Goal: Information Seeking & Learning: Learn about a topic

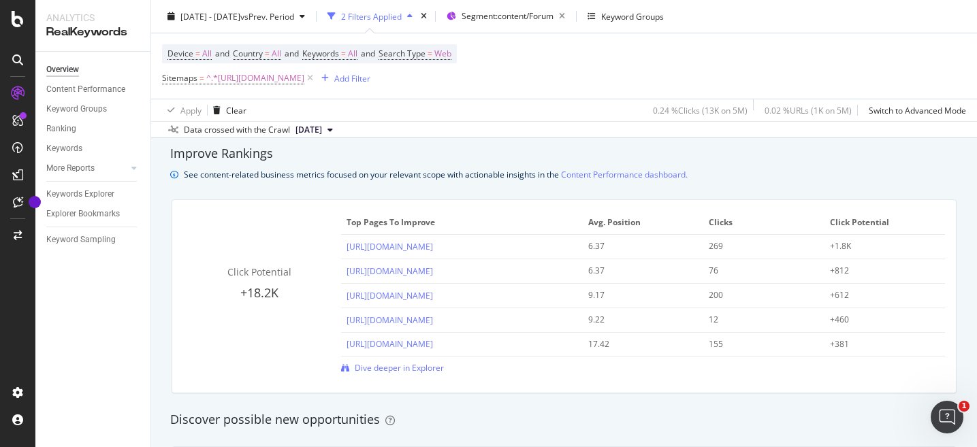
scroll to position [921, 0]
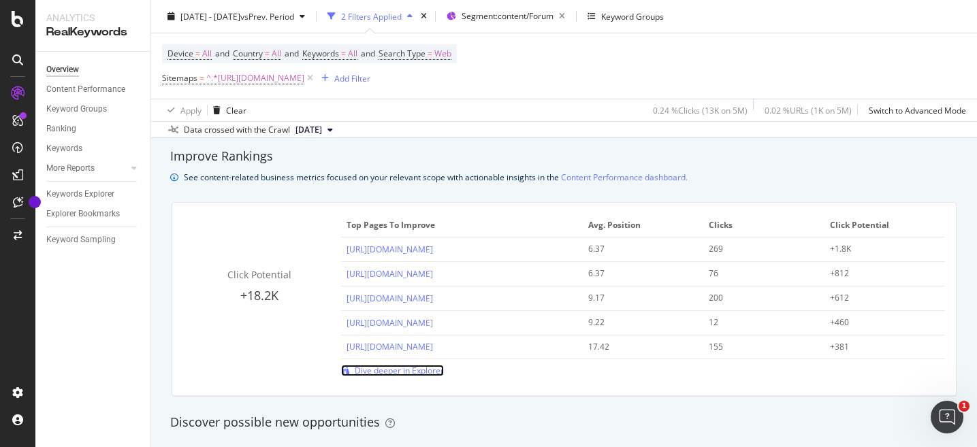
click at [409, 375] on span "Dive deeper in Explorer" at bounding box center [399, 371] width 89 height 12
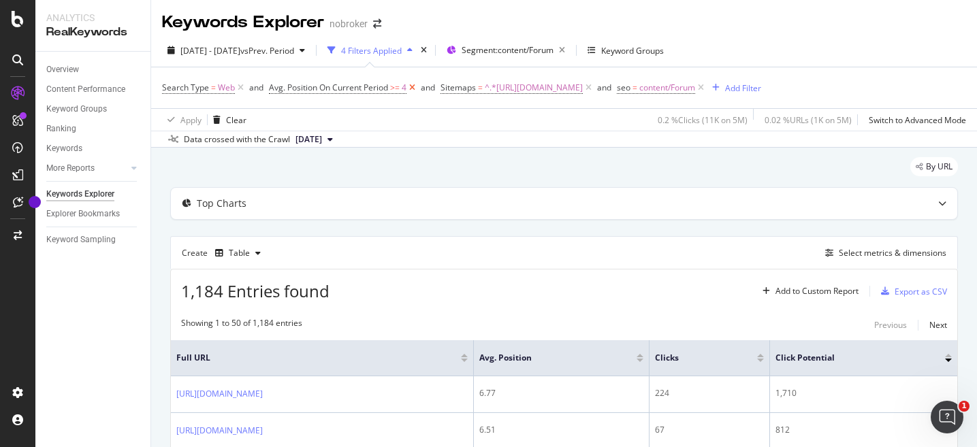
click at [415, 89] on icon at bounding box center [413, 88] width 12 height 14
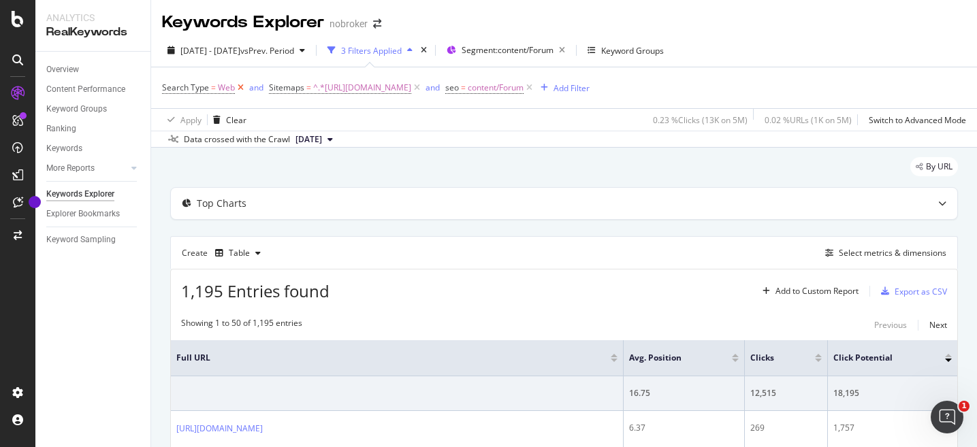
click at [241, 90] on icon at bounding box center [241, 88] width 12 height 14
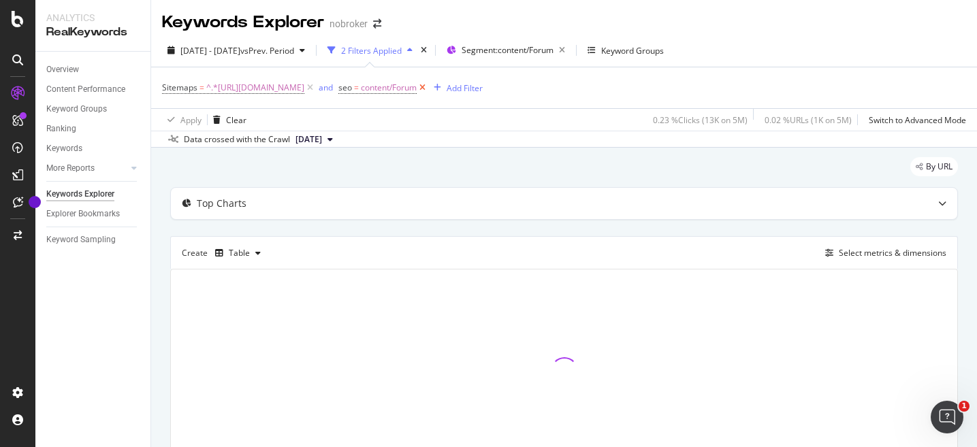
click at [428, 86] on icon at bounding box center [423, 88] width 12 height 14
click at [333, 140] on icon at bounding box center [330, 140] width 5 height 8
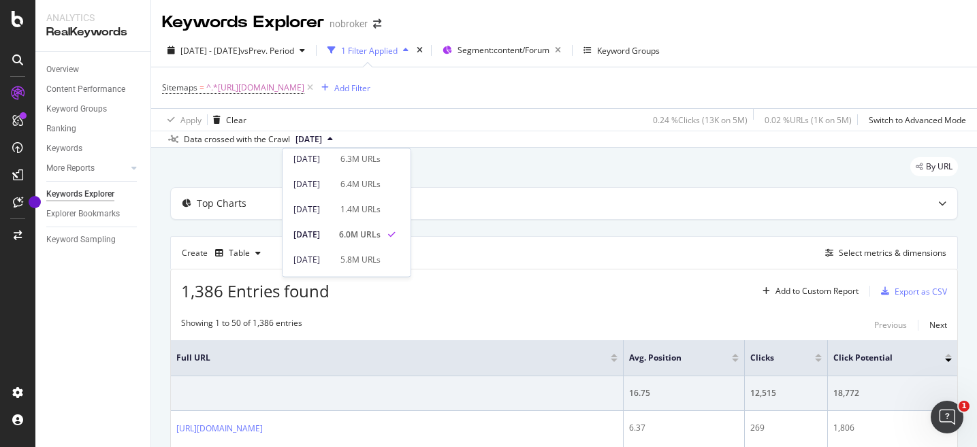
scroll to position [106, 0]
click at [331, 232] on div "[DATE]" at bounding box center [311, 231] width 37 height 12
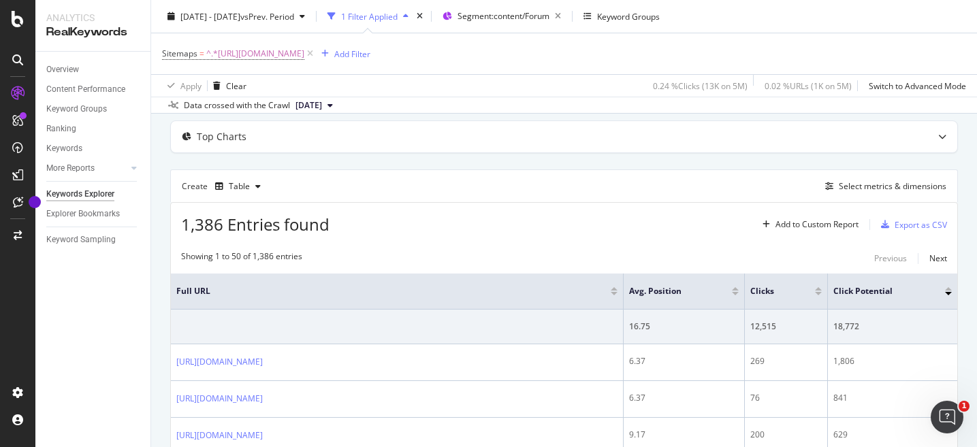
scroll to position [0, 0]
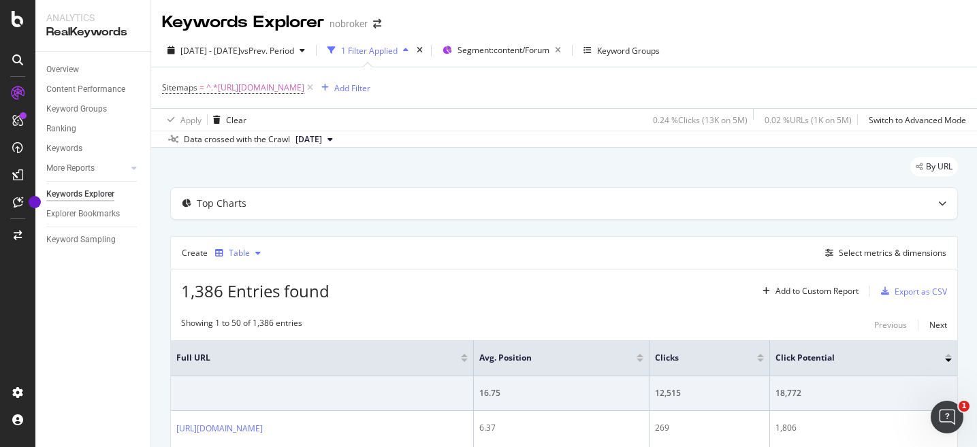
click at [251, 256] on div "button" at bounding box center [258, 253] width 16 height 8
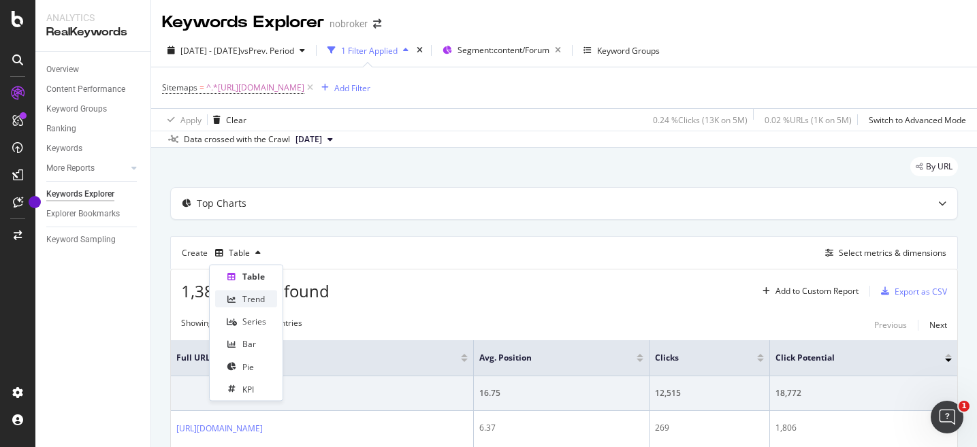
click at [253, 296] on div "Trend" at bounding box center [253, 299] width 22 height 12
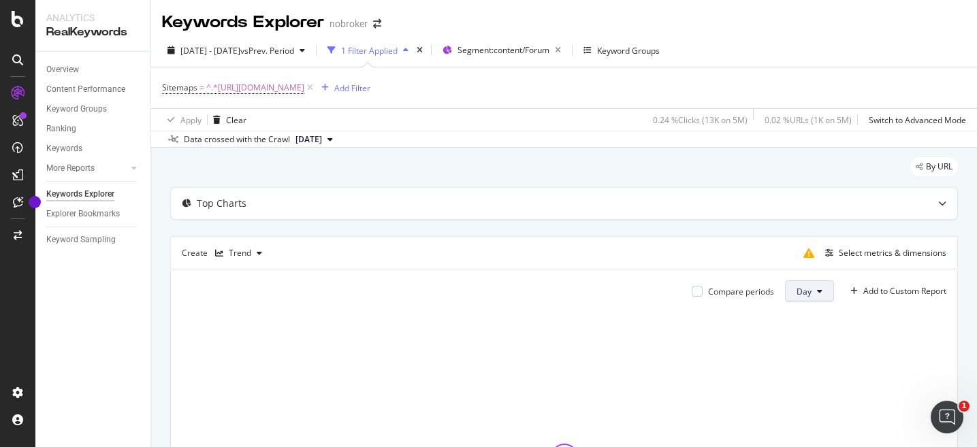
click at [803, 285] on button "Day" at bounding box center [809, 292] width 49 height 22
click at [809, 378] on div "Month" at bounding box center [809, 370] width 46 height 20
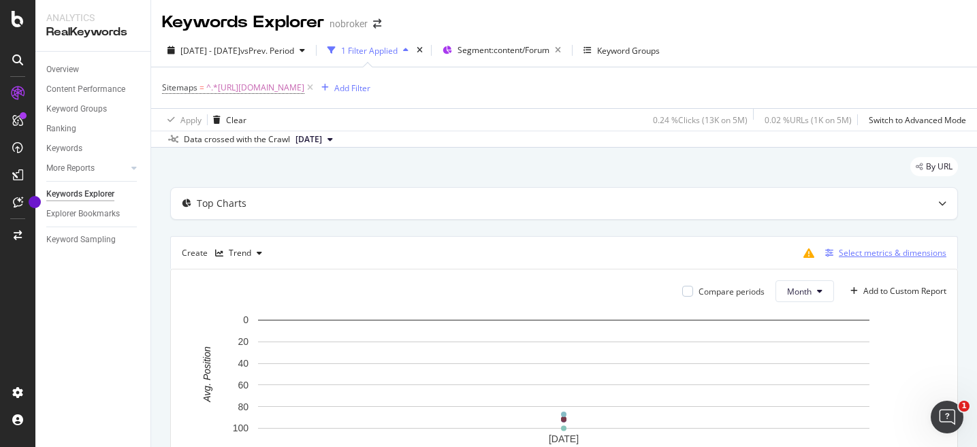
click at [890, 254] on div "Select metrics & dimensions" at bounding box center [893, 253] width 108 height 12
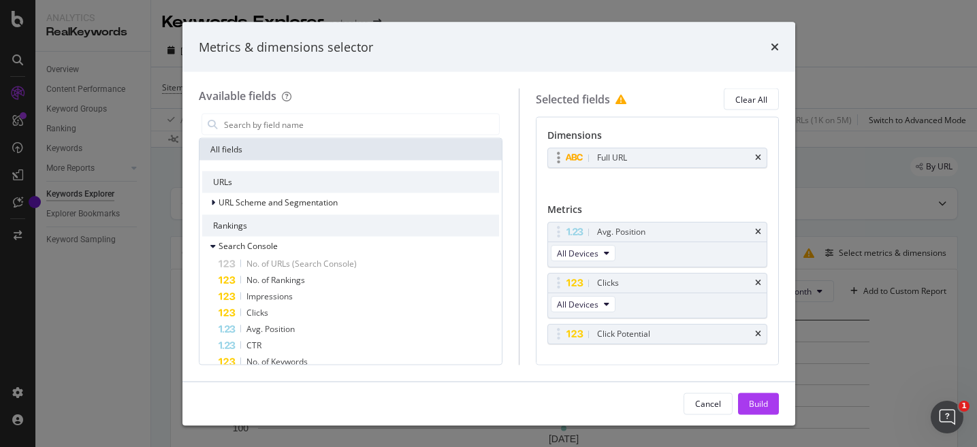
click at [761, 161] on div "Full URL" at bounding box center [657, 157] width 219 height 19
click at [778, 47] on icon "times" at bounding box center [775, 47] width 8 height 11
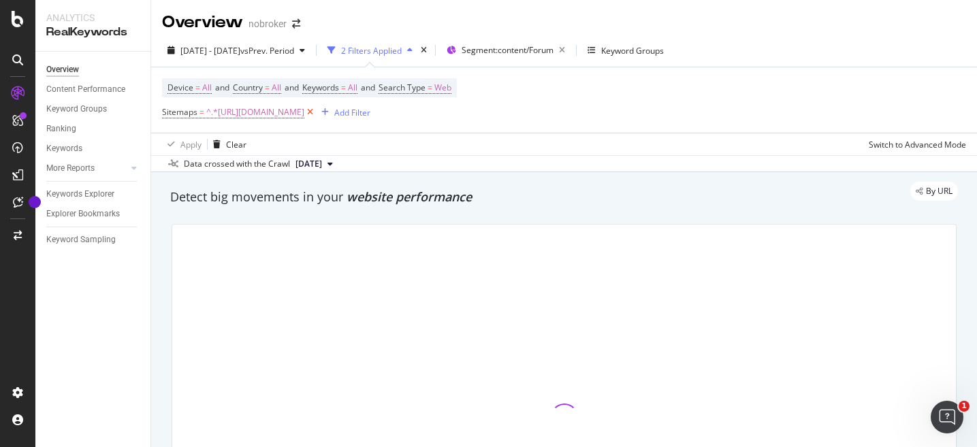
click at [316, 111] on icon at bounding box center [310, 113] width 12 height 14
click at [322, 164] on span "[DATE]" at bounding box center [309, 162] width 27 height 12
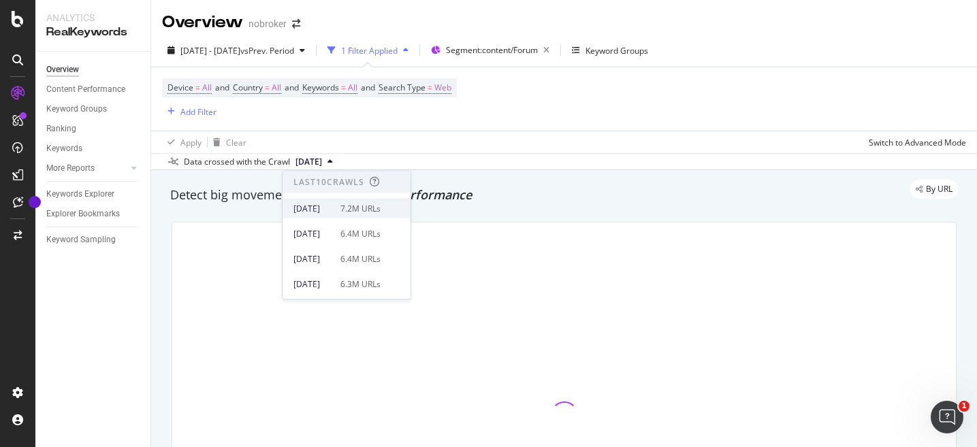
click at [326, 201] on div "[DATE] 7.2M URLs" at bounding box center [347, 209] width 128 height 20
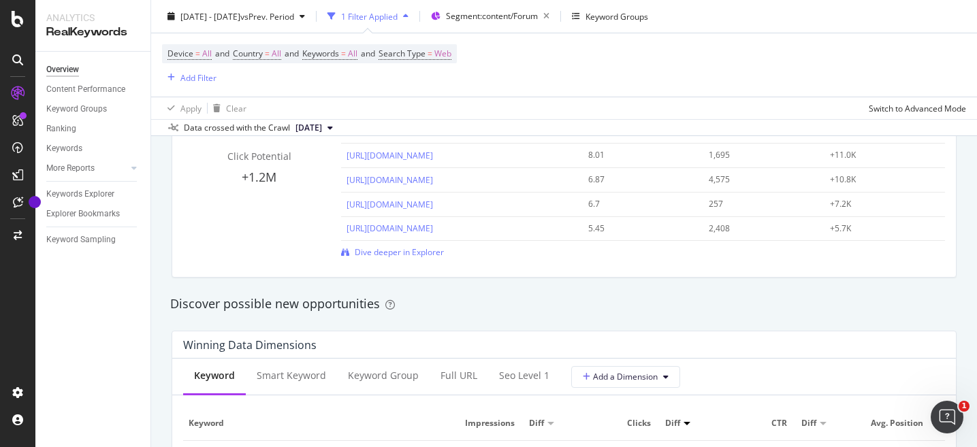
scroll to position [1057, 0]
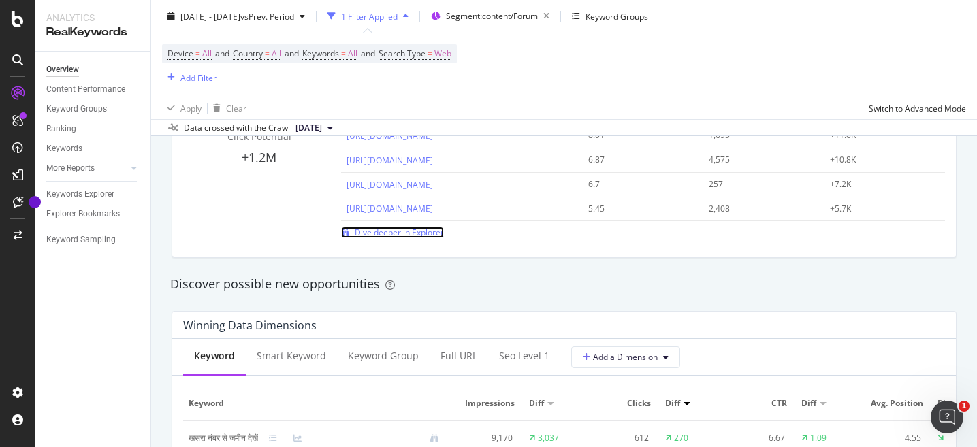
click at [410, 238] on span "Dive deeper in Explorer" at bounding box center [399, 233] width 89 height 12
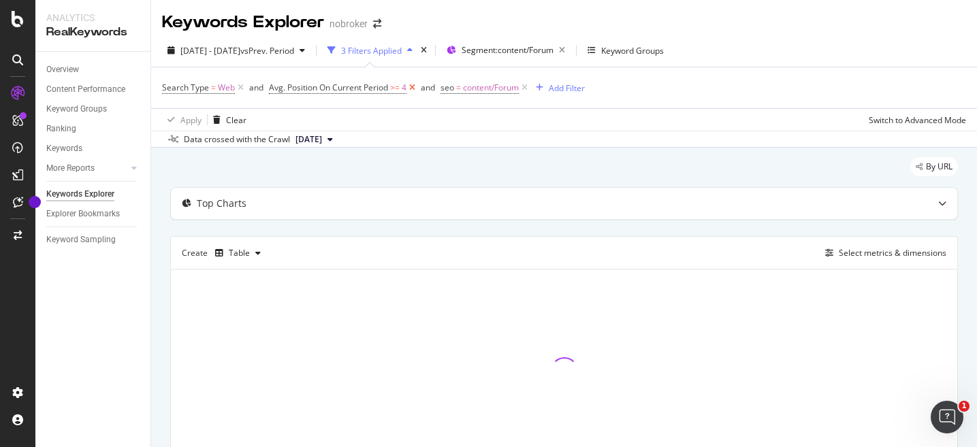
click at [412, 87] on icon at bounding box center [413, 88] width 12 height 14
click at [239, 90] on icon at bounding box center [241, 88] width 12 height 14
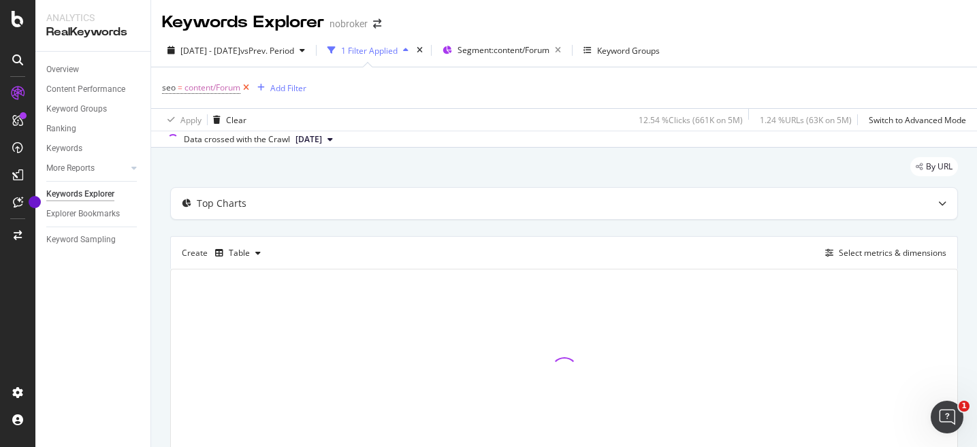
click at [239, 90] on span "content/Forum" at bounding box center [213, 87] width 56 height 19
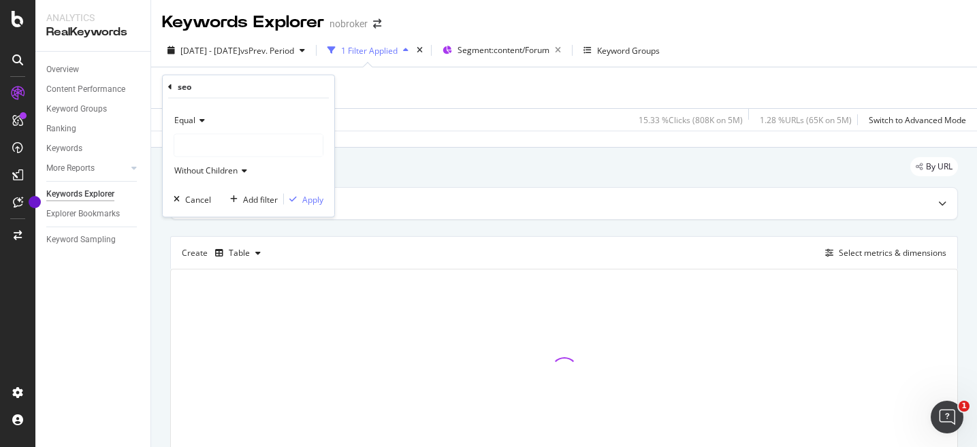
click at [361, 90] on div "seo = content/Forum Add Filter" at bounding box center [564, 87] width 804 height 41
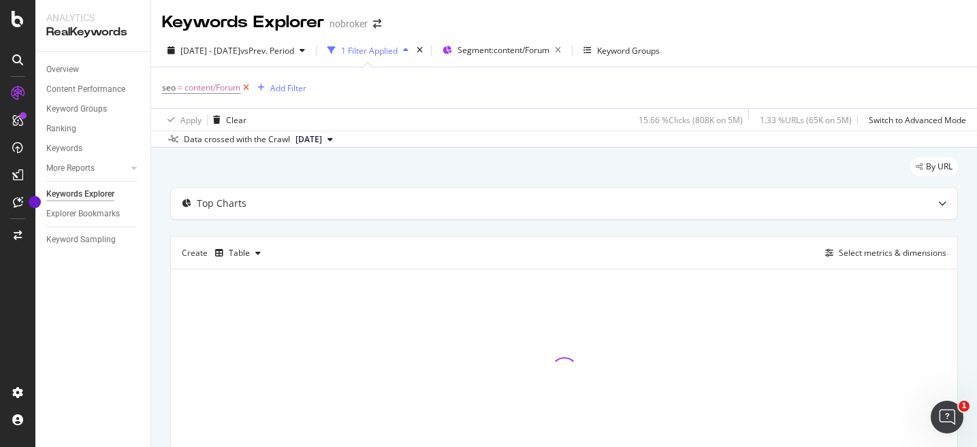
click at [251, 94] on icon at bounding box center [246, 88] width 12 height 14
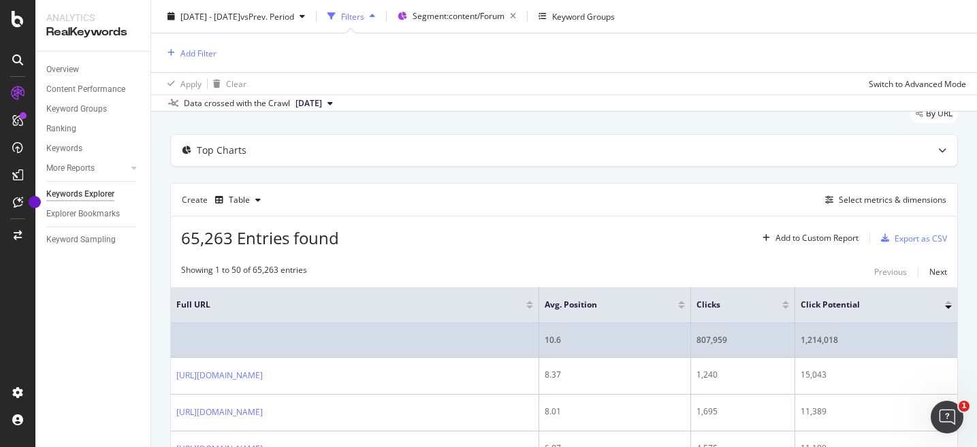
scroll to position [44, 0]
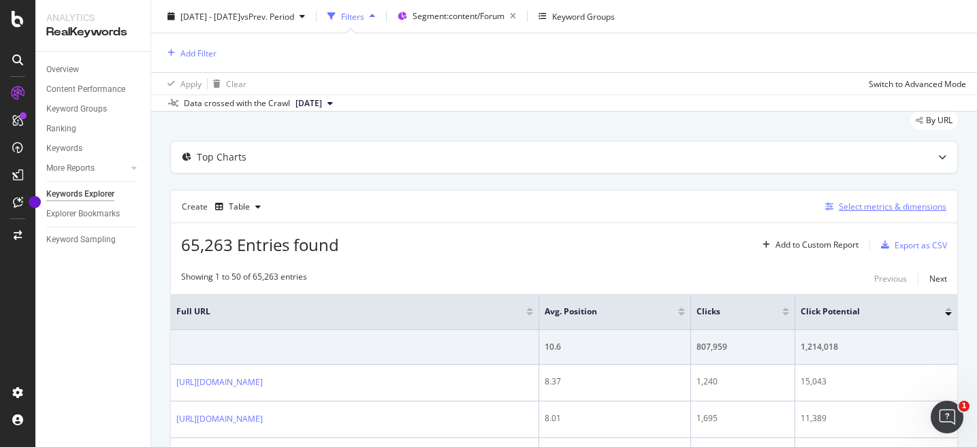
click at [848, 205] on div "Select metrics & dimensions" at bounding box center [893, 207] width 108 height 12
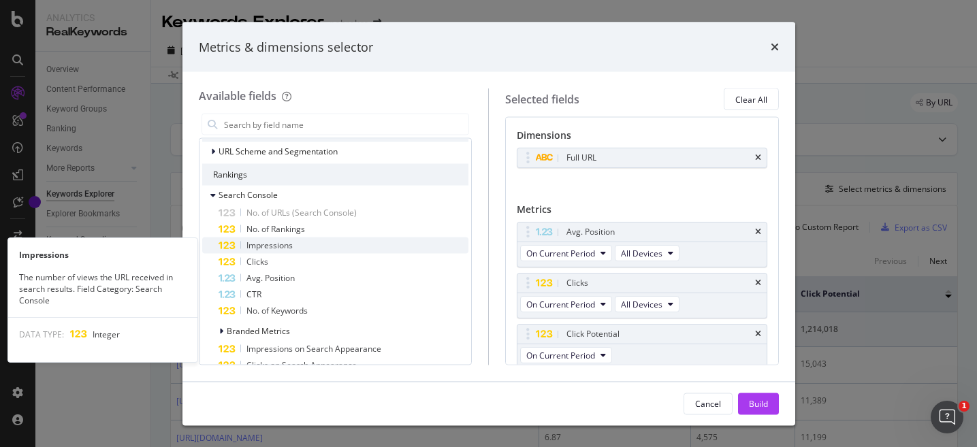
scroll to position [52, 0]
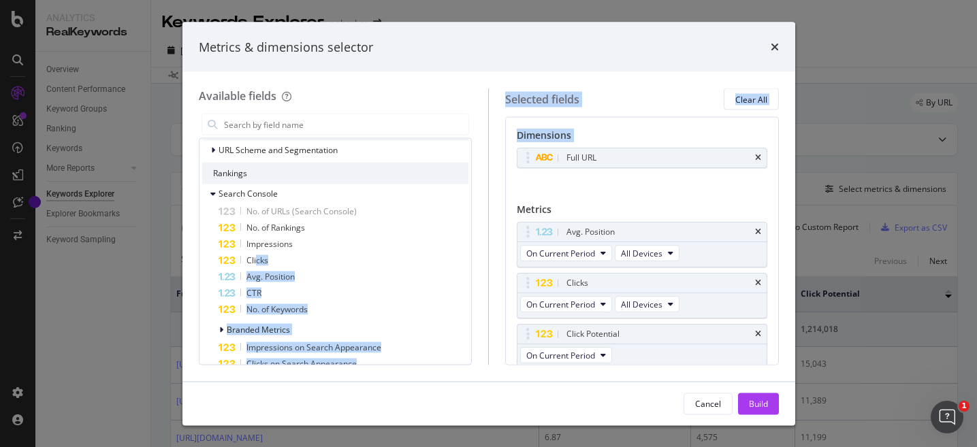
drag, startPoint x: 256, startPoint y: 260, endPoint x: 609, endPoint y: 177, distance: 363.1
click at [609, 179] on div "Available fields All fields URLs URL Scheme and Segmentation Rankings Search Co…" at bounding box center [489, 227] width 580 height 276
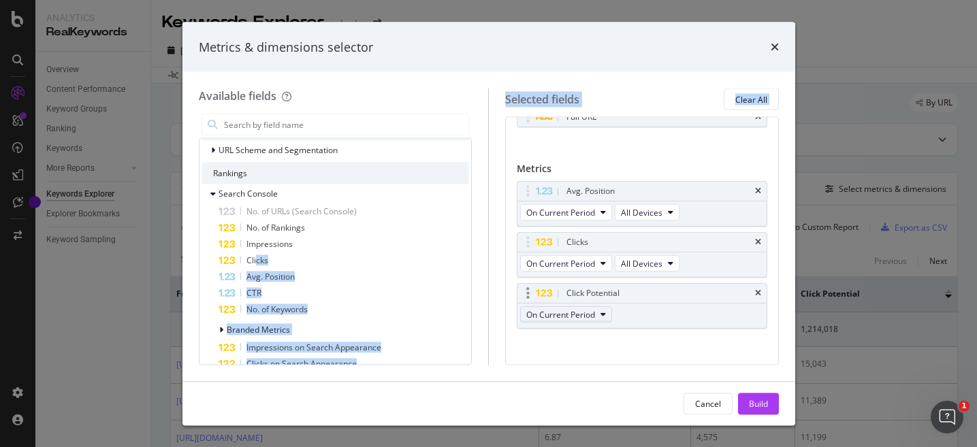
scroll to position [0, 0]
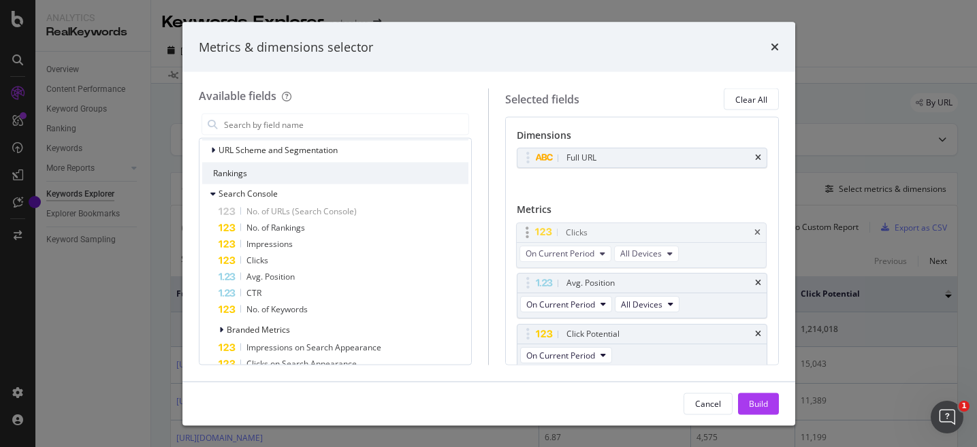
drag, startPoint x: 526, startPoint y: 283, endPoint x: 526, endPoint y: 232, distance: 50.4
click at [526, 232] on body "Analytics RealKeywords Overview Content Performance Keyword Groups Ranking Keyw…" at bounding box center [488, 223] width 977 height 447
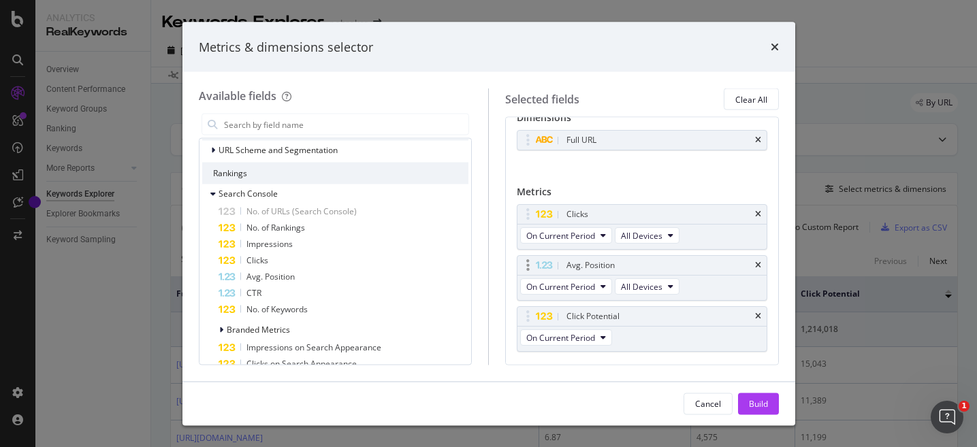
scroll to position [35, 0]
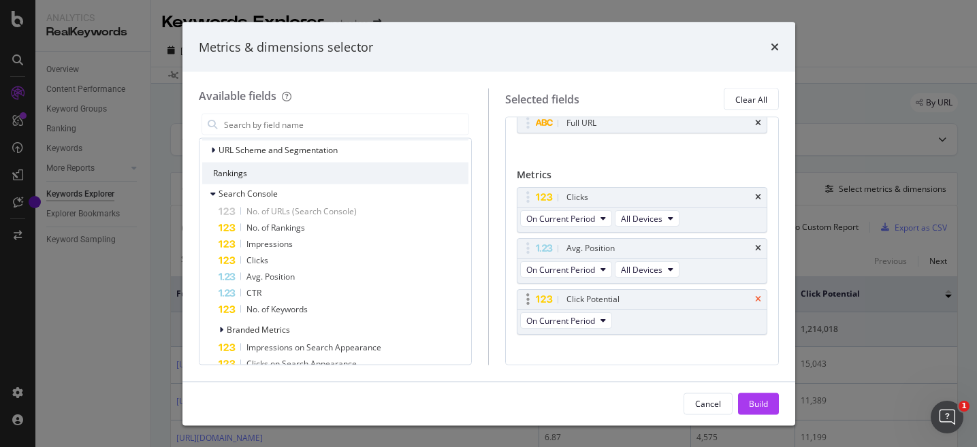
click at [758, 302] on icon "times" at bounding box center [758, 300] width 6 height 8
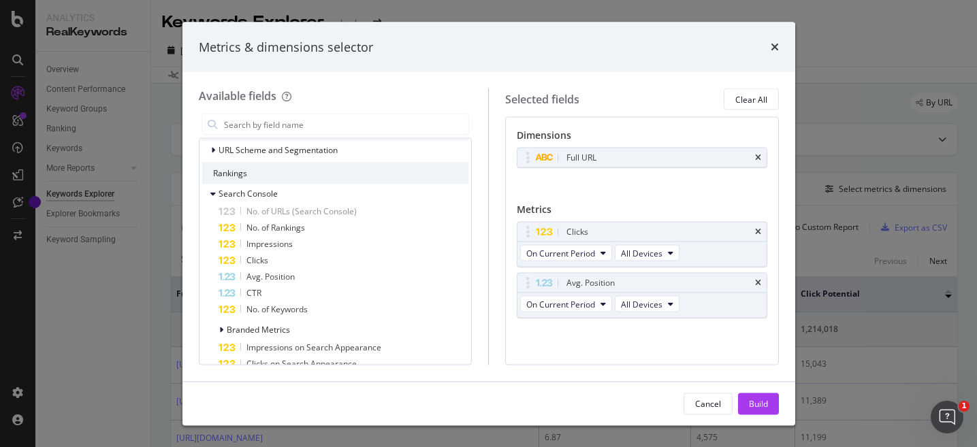
scroll to position [0, 0]
drag, startPoint x: 245, startPoint y: 244, endPoint x: 468, endPoint y: 272, distance: 224.5
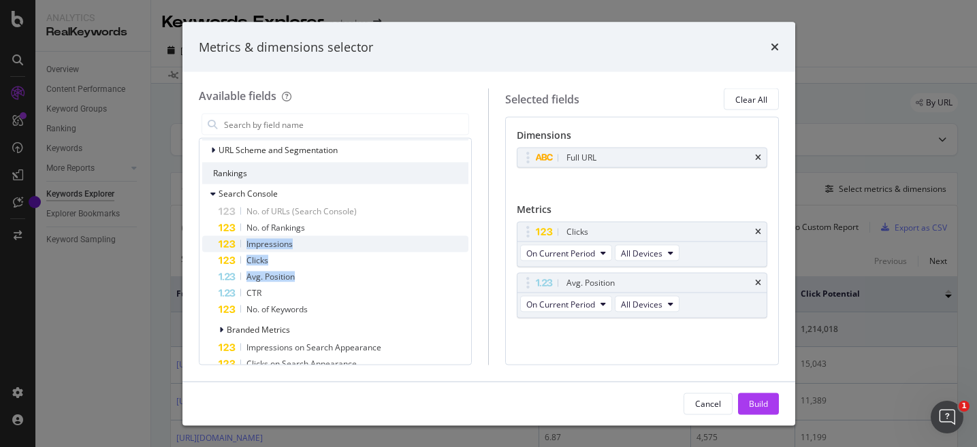
click at [283, 241] on span "Impressions" at bounding box center [270, 244] width 46 height 12
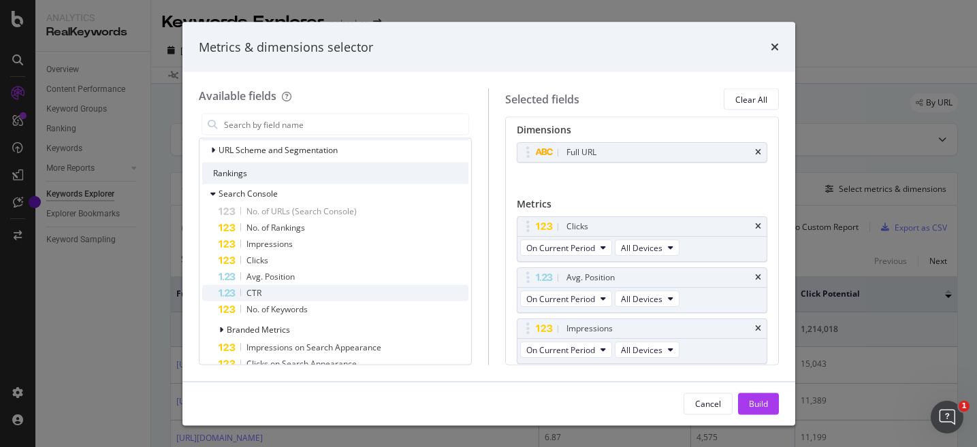
click at [258, 293] on span "CTR" at bounding box center [254, 293] width 15 height 12
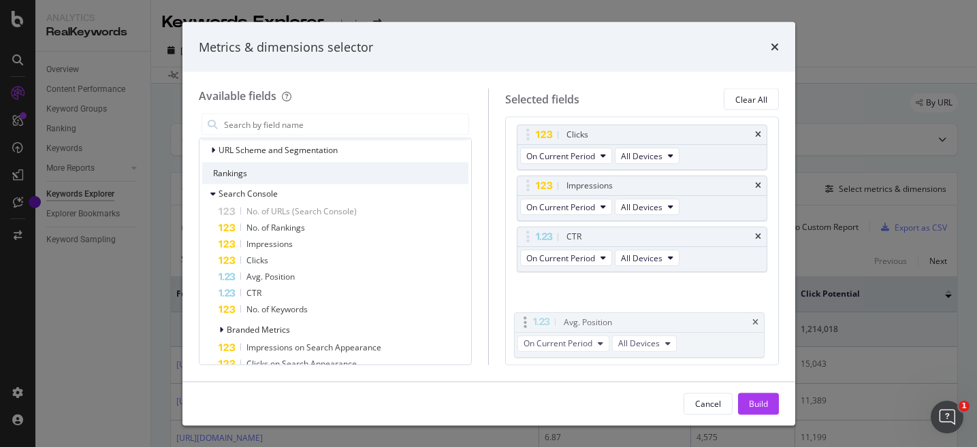
scroll to position [99, 0]
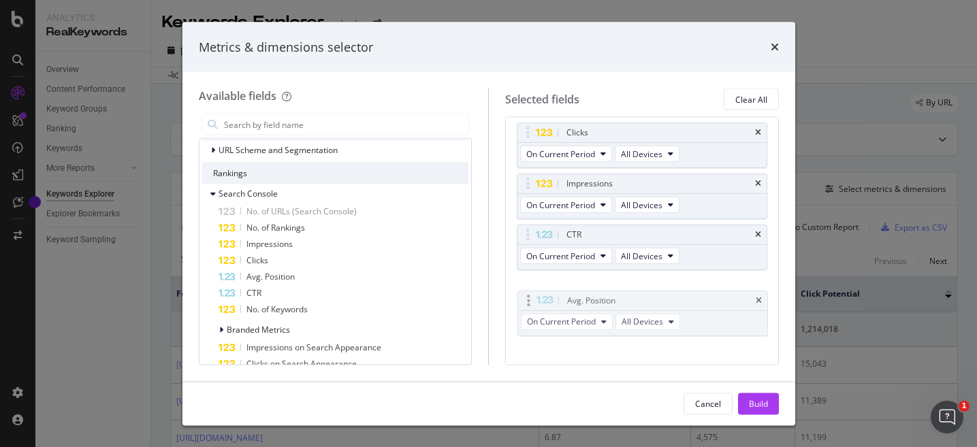
drag, startPoint x: 529, startPoint y: 227, endPoint x: 530, endPoint y: 302, distance: 74.2
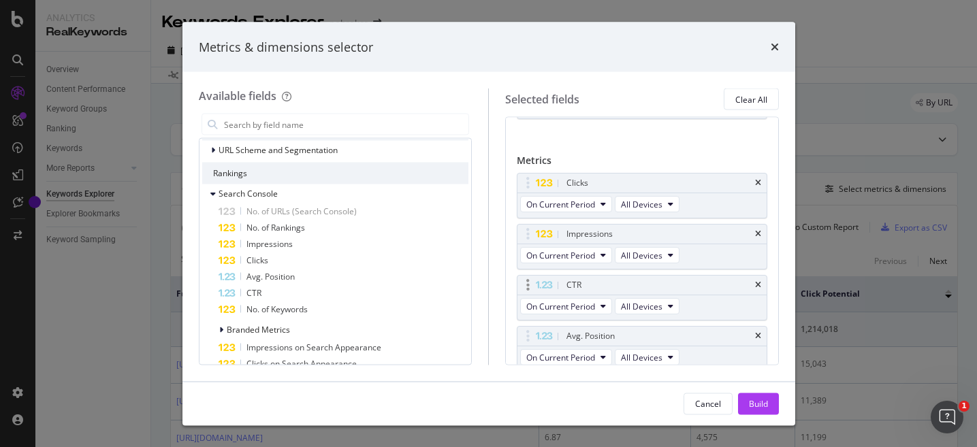
scroll to position [50, 0]
click at [763, 402] on div "Build" at bounding box center [758, 404] width 19 height 12
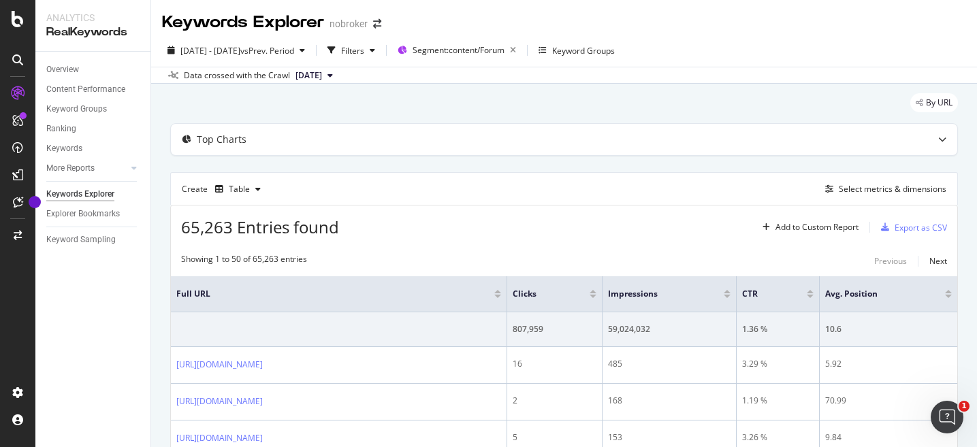
click at [338, 73] on button "[DATE]" at bounding box center [314, 75] width 48 height 16
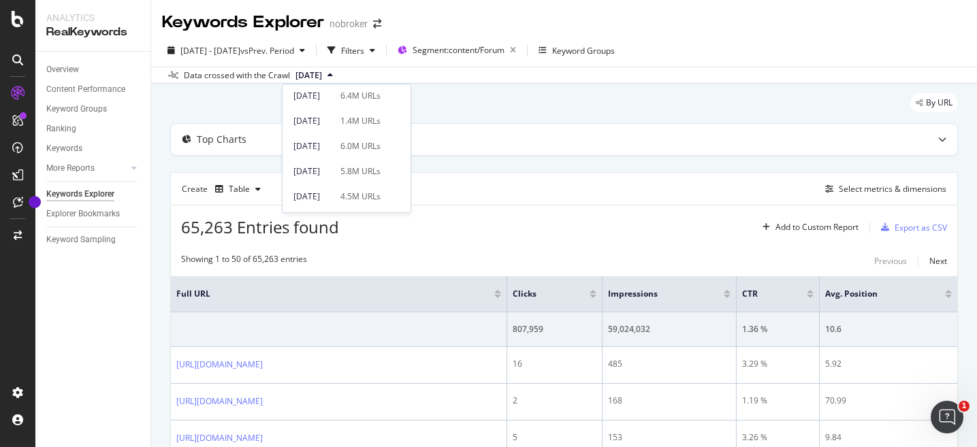
scroll to position [129, 0]
click at [332, 142] on div "[DATE]" at bounding box center [312, 144] width 39 height 12
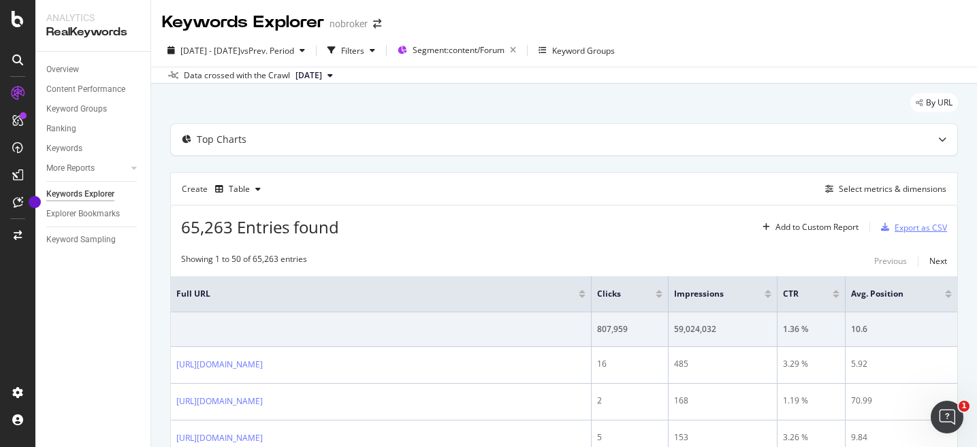
click at [921, 232] on div "Export as CSV" at bounding box center [921, 228] width 52 height 12
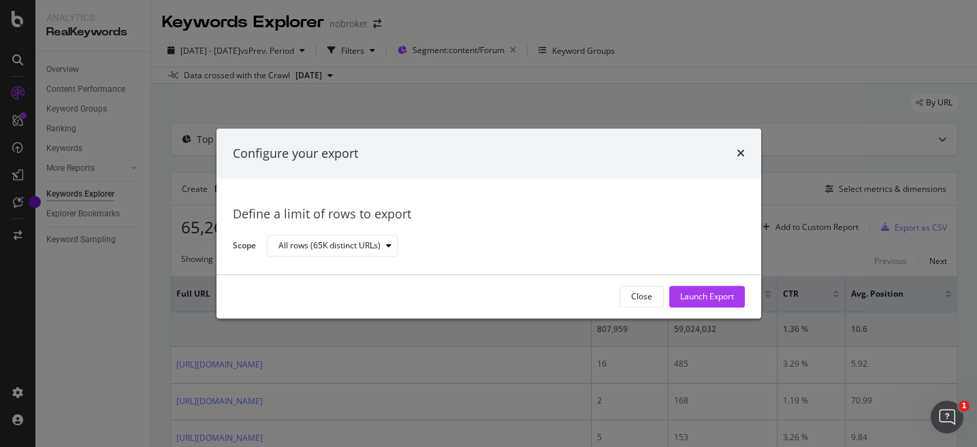
click at [400, 245] on div "All rows (65K distinct URLs)" at bounding box center [500, 246] width 467 height 24
click at [387, 246] on icon "modal" at bounding box center [388, 246] width 5 height 8
click at [472, 225] on div "Define a limit of rows to export Scope All rows (65K distinct URLs)" at bounding box center [489, 226] width 512 height 63
click at [704, 299] on div "Launch Export" at bounding box center [707, 297] width 54 height 12
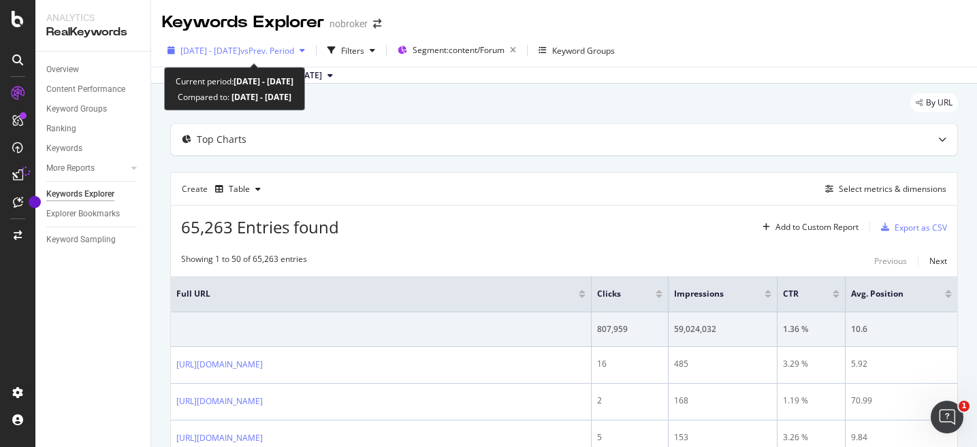
click at [305, 50] on icon "button" at bounding box center [302, 50] width 5 height 8
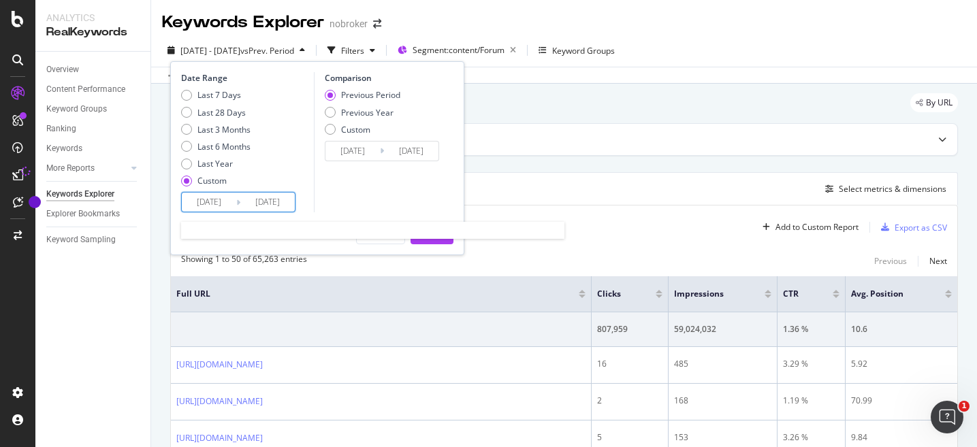
click at [214, 204] on input "[DATE]" at bounding box center [209, 202] width 54 height 19
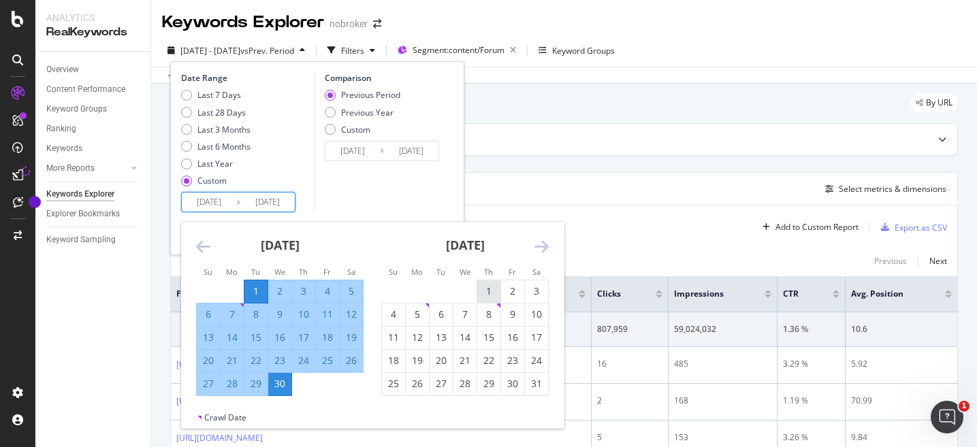
click at [484, 298] on div "1" at bounding box center [488, 292] width 23 height 14
type input "[DATE]"
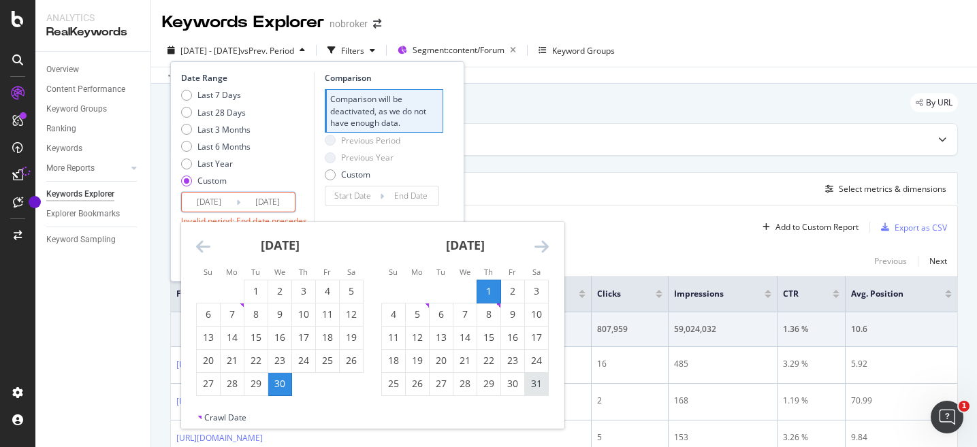
click at [537, 388] on div "31" at bounding box center [536, 384] width 23 height 14
type input "[DATE]"
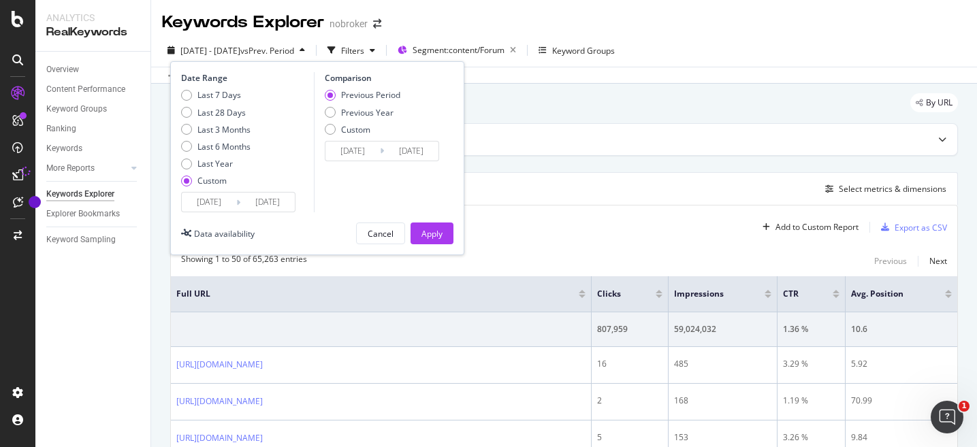
click at [441, 247] on div "Date Range Last 7 Days Last 28 Days Last 3 Months Last 6 Months Last Year Custo…" at bounding box center [317, 158] width 294 height 194
click at [439, 223] on div "Apply" at bounding box center [432, 233] width 21 height 20
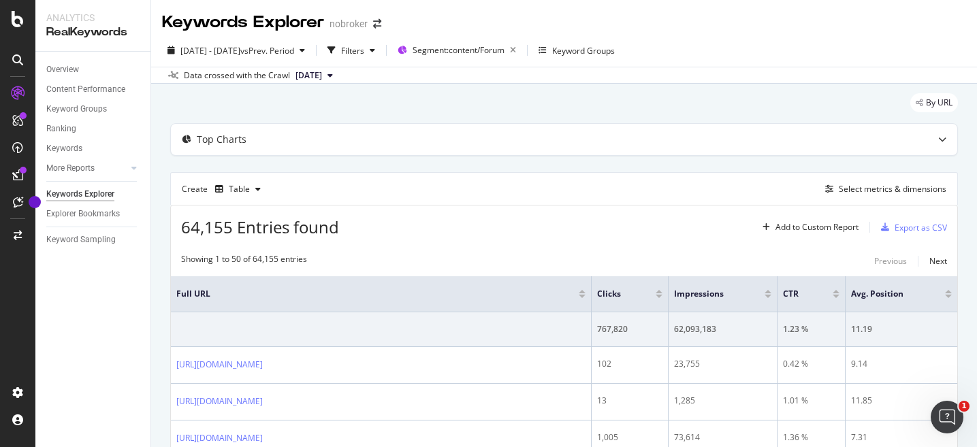
click at [338, 73] on button "[DATE]" at bounding box center [314, 75] width 48 height 16
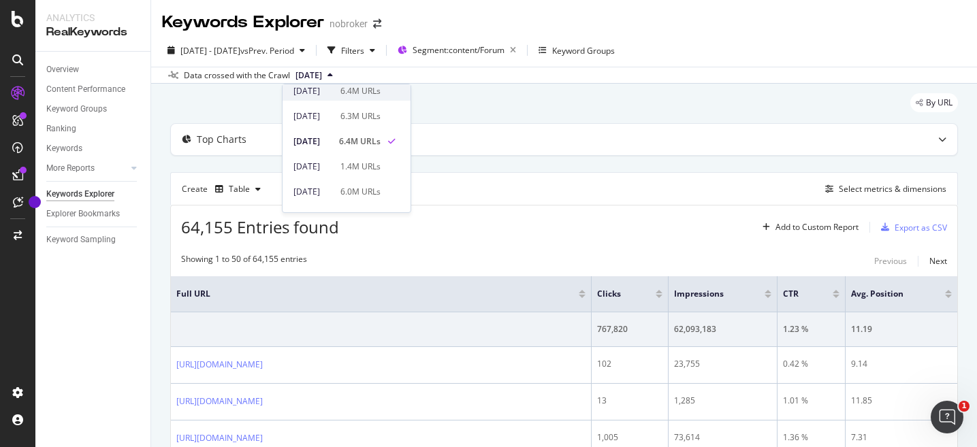
scroll to position [84, 0]
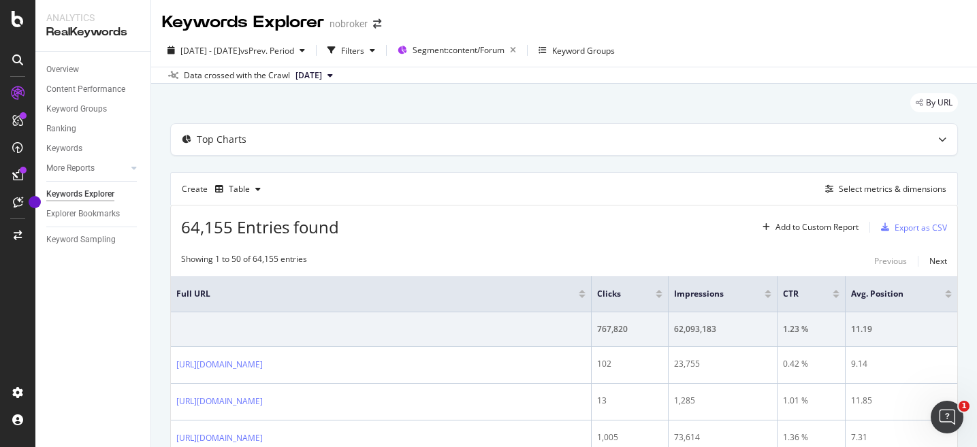
click at [777, 36] on div "[DATE] - [DATE] vs Prev. Period Filters Segment: content/Forum Keyword Groups D…" at bounding box center [564, 59] width 826 height 50
click at [926, 227] on div "Export as CSV" at bounding box center [921, 228] width 52 height 12
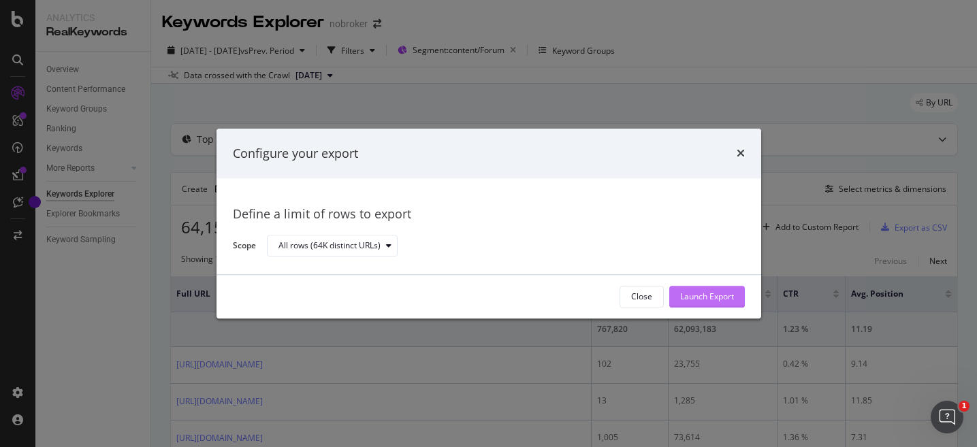
click at [720, 293] on div "Launch Export" at bounding box center [707, 297] width 54 height 12
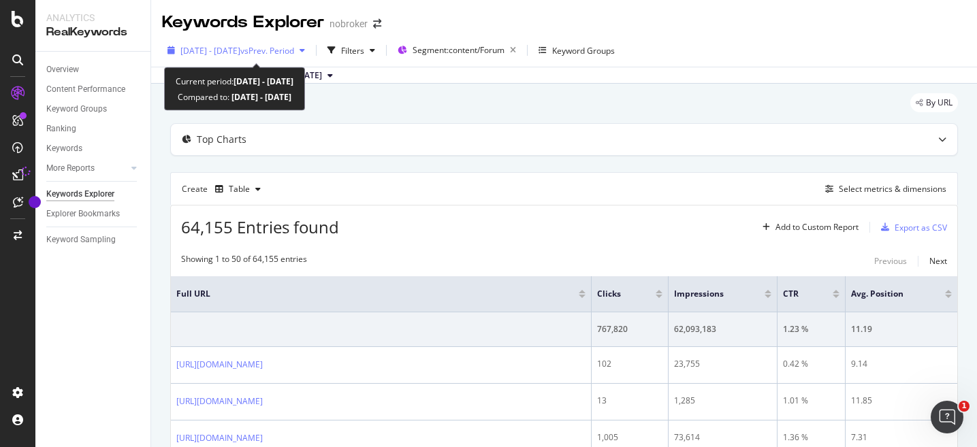
click at [305, 50] on icon "button" at bounding box center [302, 50] width 5 height 8
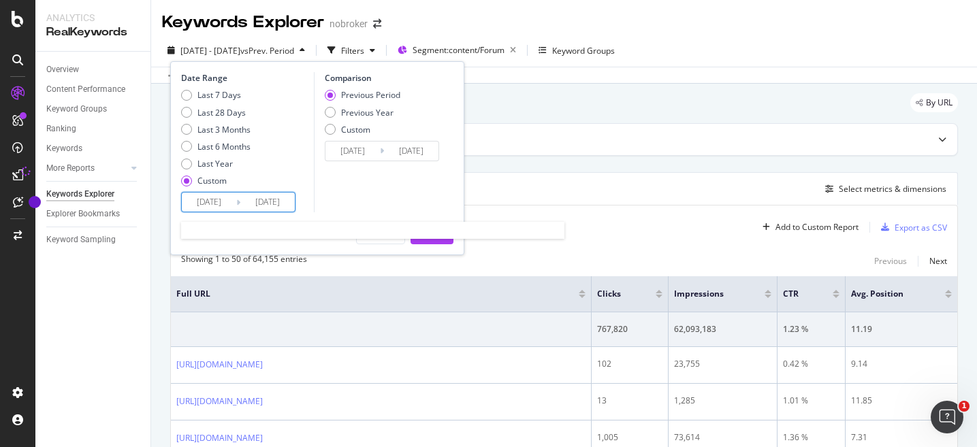
click at [218, 200] on input "[DATE]" at bounding box center [209, 202] width 54 height 19
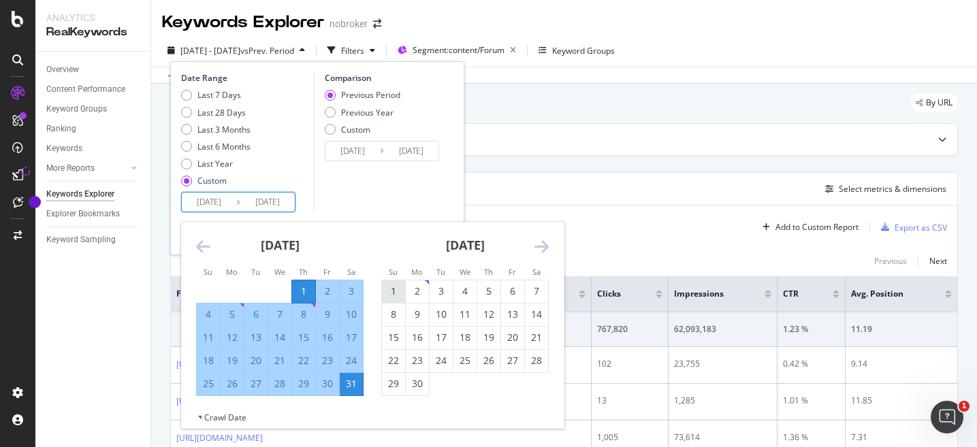
click at [394, 293] on div "1" at bounding box center [393, 292] width 23 height 14
type input "[DATE]"
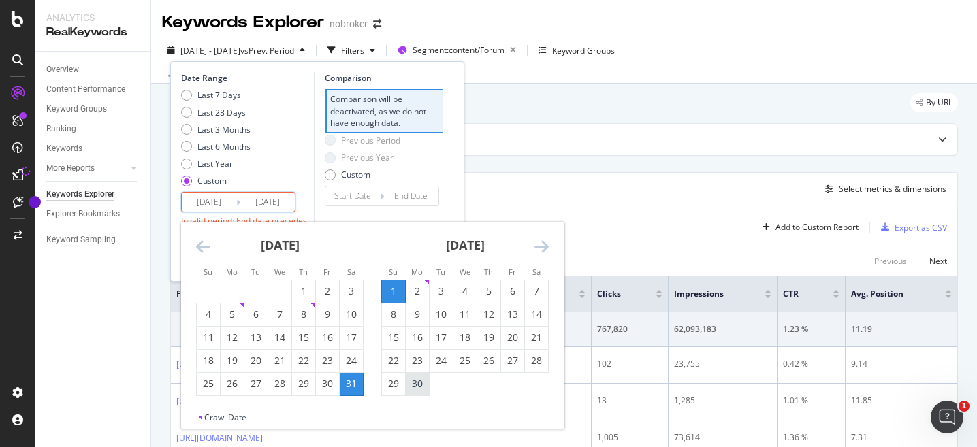
click at [421, 385] on div "30" at bounding box center [417, 384] width 23 height 14
type input "[DATE]"
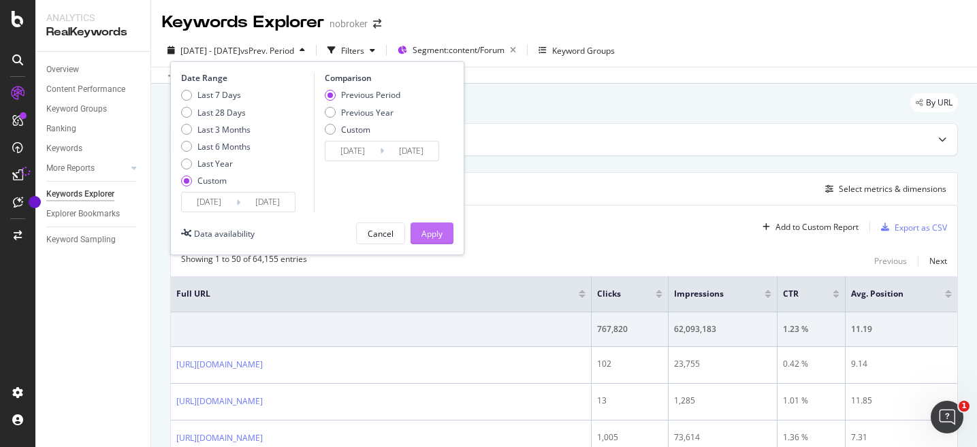
click at [439, 230] on div "Apply" at bounding box center [432, 234] width 21 height 12
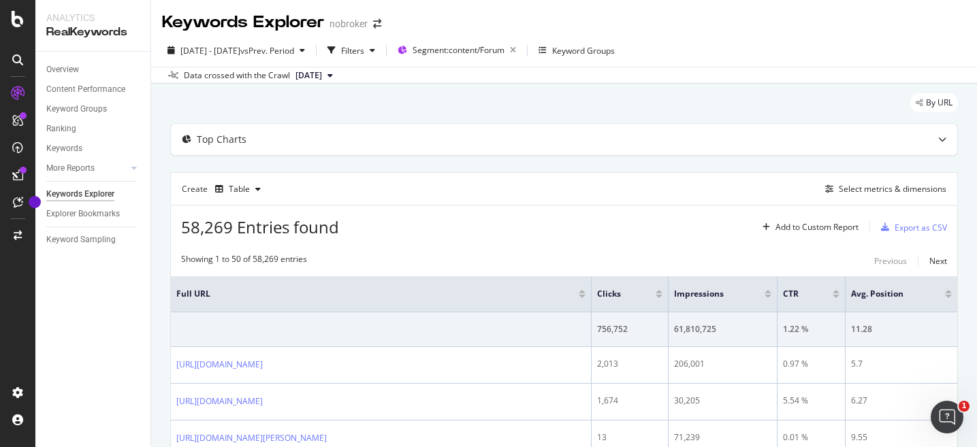
click at [333, 78] on icon at bounding box center [330, 76] width 5 height 8
click at [664, 83] on div "Data crossed with the Crawl [DATE]" at bounding box center [564, 75] width 826 height 16
click at [919, 231] on div "Export as CSV" at bounding box center [921, 228] width 52 height 12
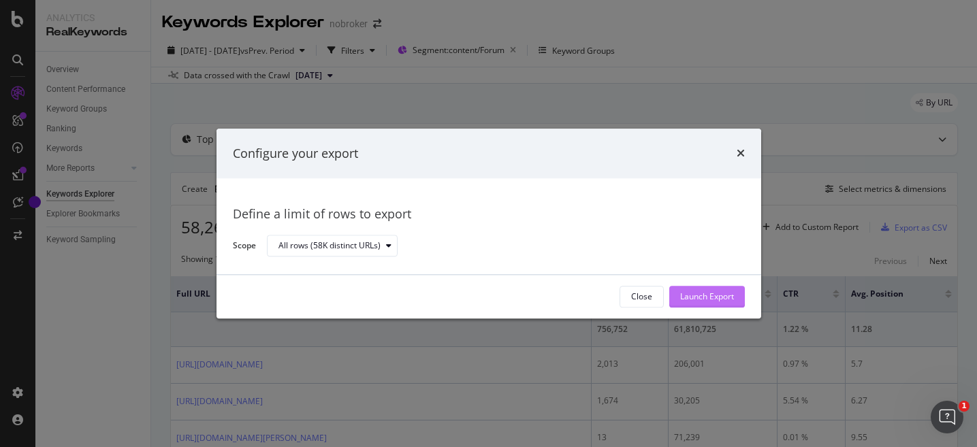
click at [695, 303] on div "Launch Export" at bounding box center [707, 297] width 54 height 20
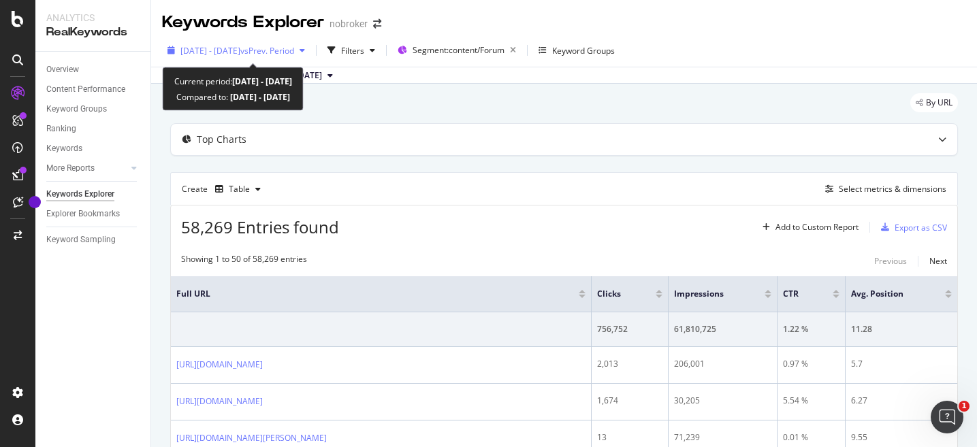
click at [305, 51] on icon "button" at bounding box center [302, 50] width 5 height 8
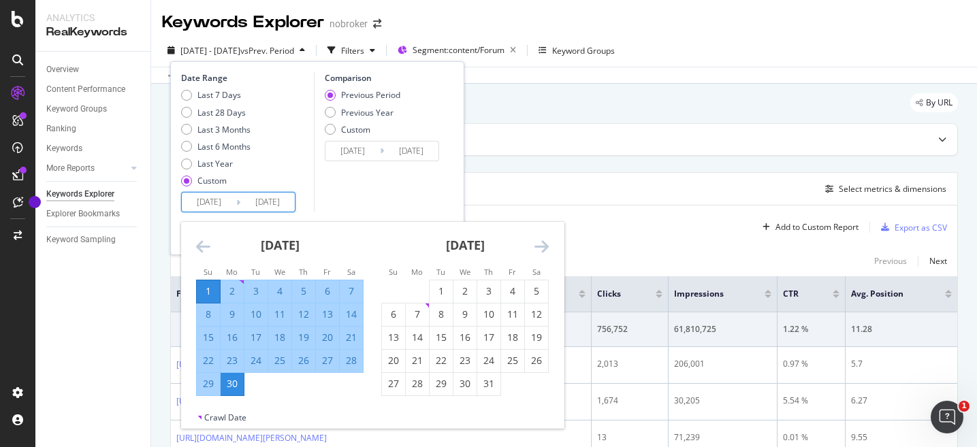
click at [216, 195] on input "[DATE]" at bounding box center [209, 202] width 54 height 19
click at [439, 291] on div "1" at bounding box center [441, 292] width 23 height 14
type input "[DATE]"
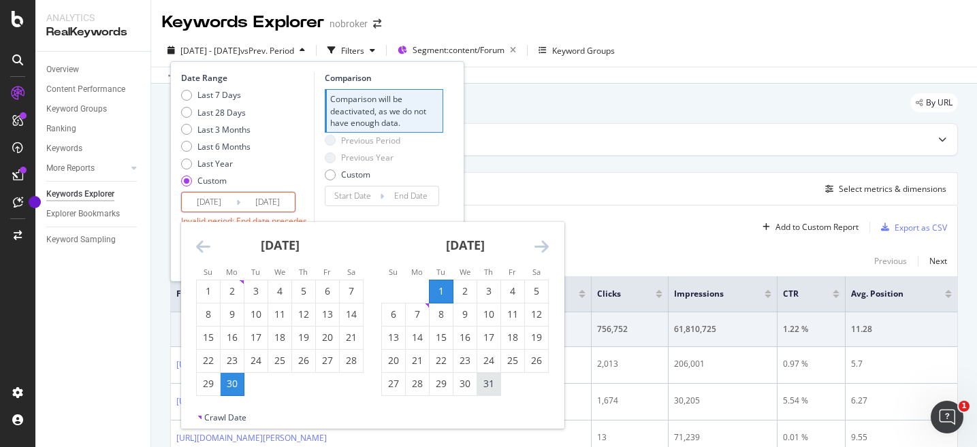
click at [494, 387] on div "31" at bounding box center [488, 384] width 23 height 14
type input "[DATE]"
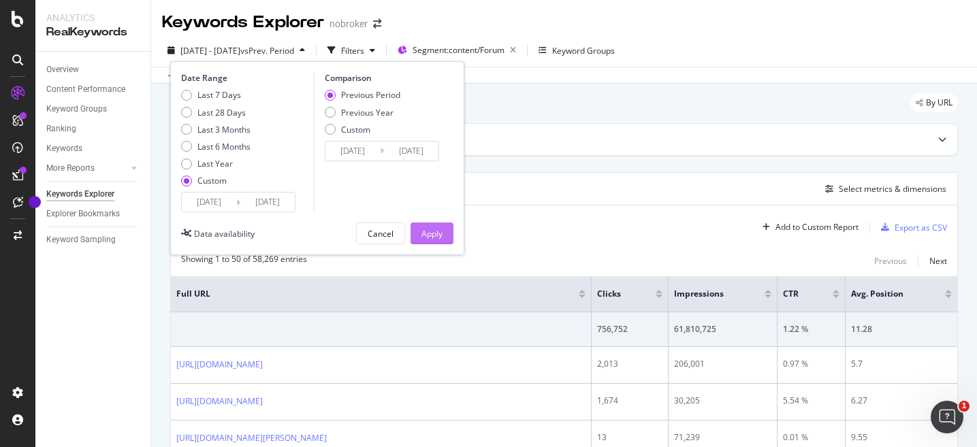
click at [439, 232] on div "Apply" at bounding box center [432, 234] width 21 height 12
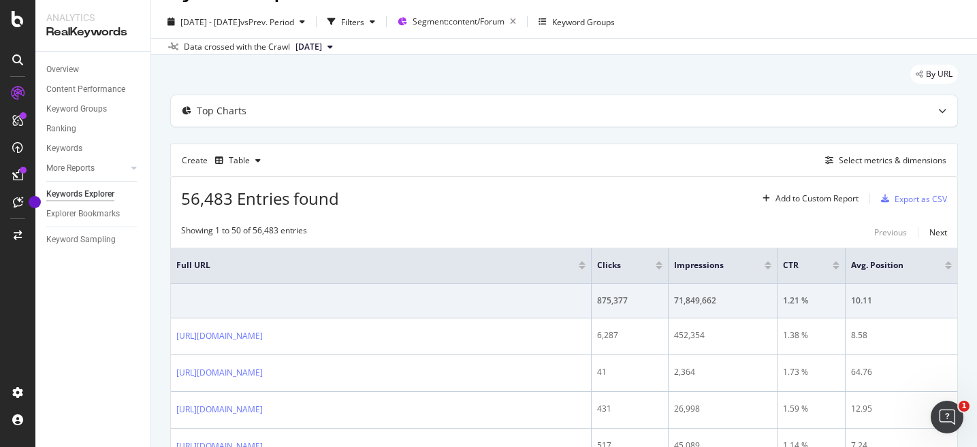
scroll to position [37, 0]
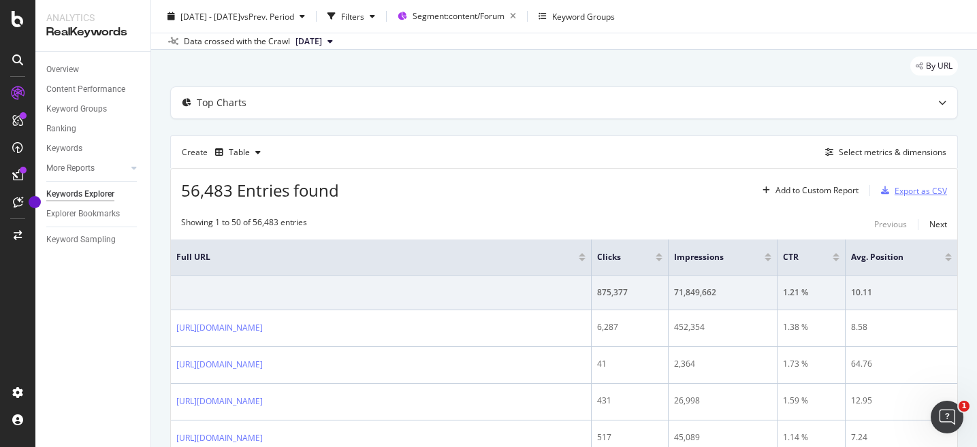
click at [907, 187] on div "Export as CSV" at bounding box center [921, 191] width 52 height 12
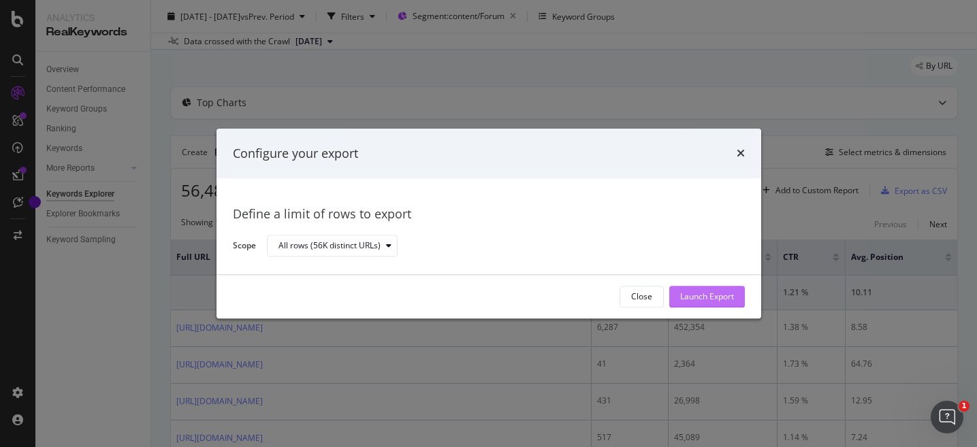
click at [727, 296] on div "Launch Export" at bounding box center [707, 297] width 54 height 12
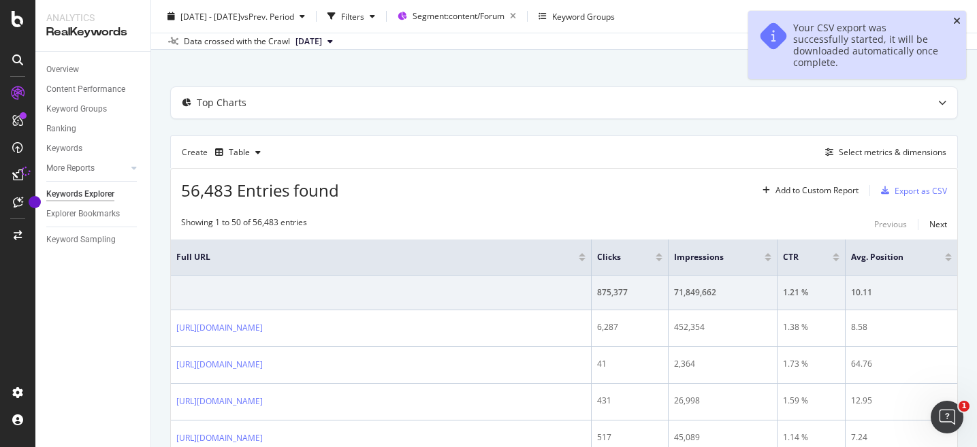
click at [957, 19] on icon "close toast" at bounding box center [956, 21] width 7 height 10
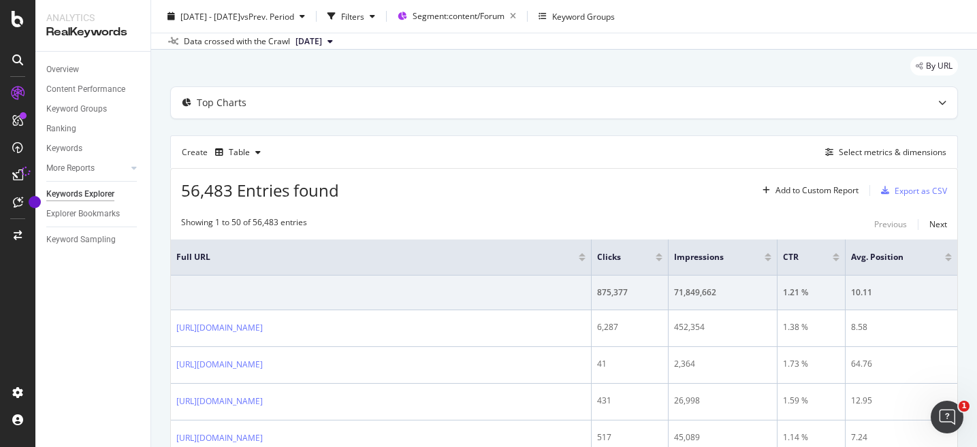
scroll to position [0, 0]
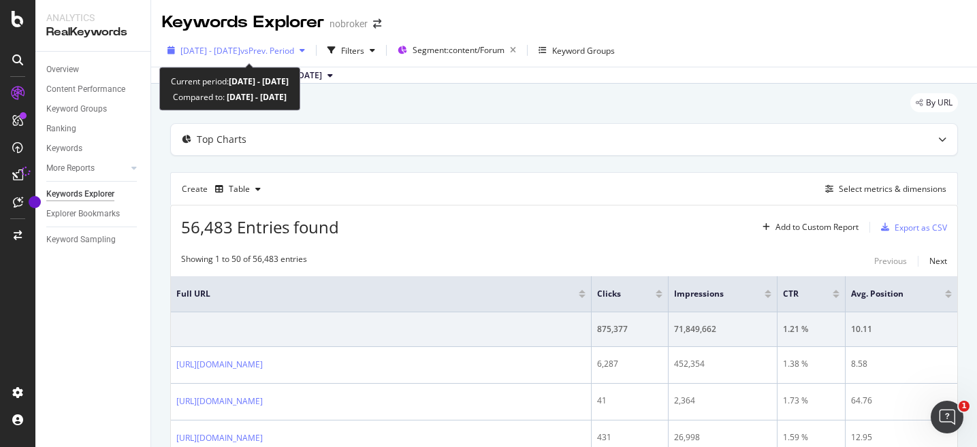
click at [305, 50] on icon "button" at bounding box center [302, 50] width 5 height 8
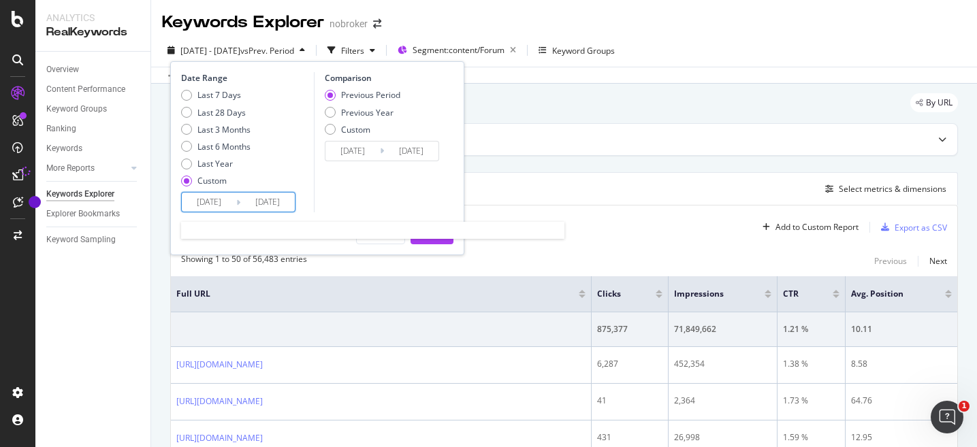
click at [212, 208] on input "[DATE]" at bounding box center [209, 202] width 54 height 19
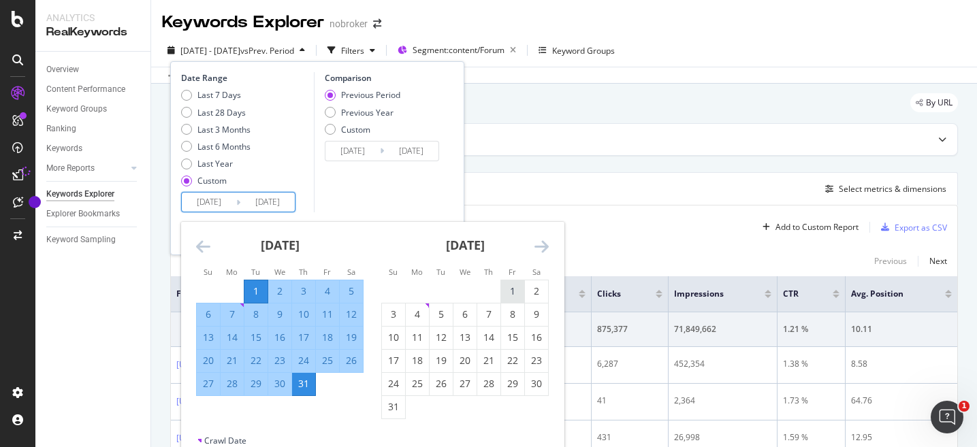
click at [505, 283] on div "1" at bounding box center [512, 292] width 23 height 22
type input "[DATE]"
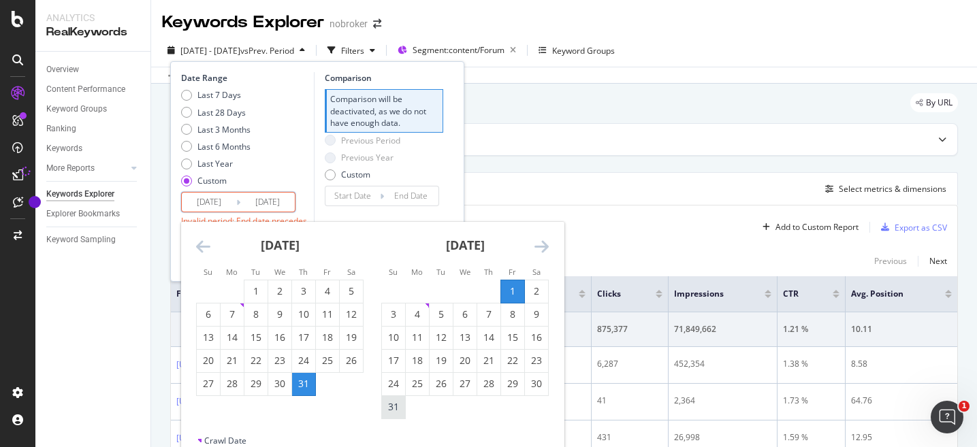
click at [394, 407] on div "31" at bounding box center [393, 407] width 23 height 14
type input "[DATE]"
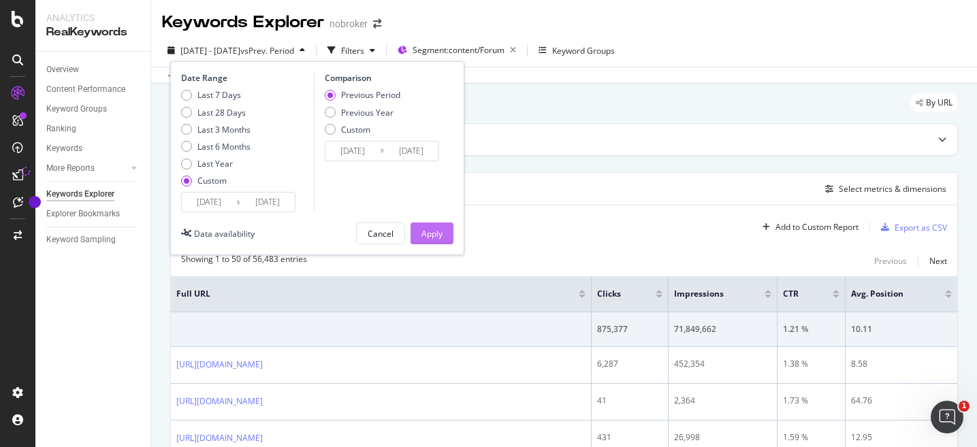
click at [437, 233] on div "Apply" at bounding box center [432, 234] width 21 height 12
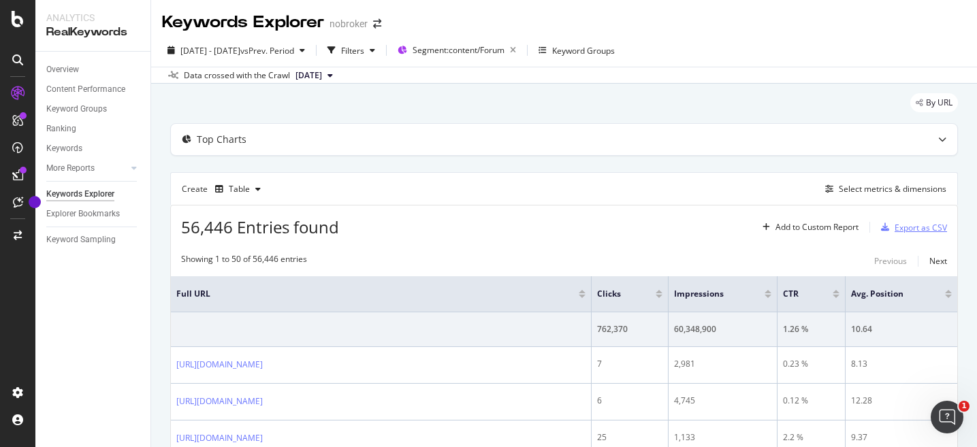
click at [910, 234] on div "Export as CSV" at bounding box center [912, 227] width 72 height 20
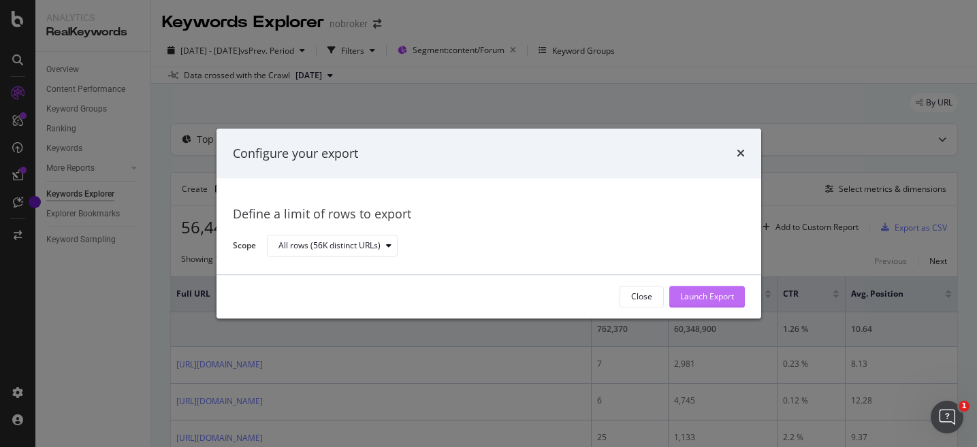
click at [712, 303] on div "Launch Export" at bounding box center [707, 297] width 54 height 20
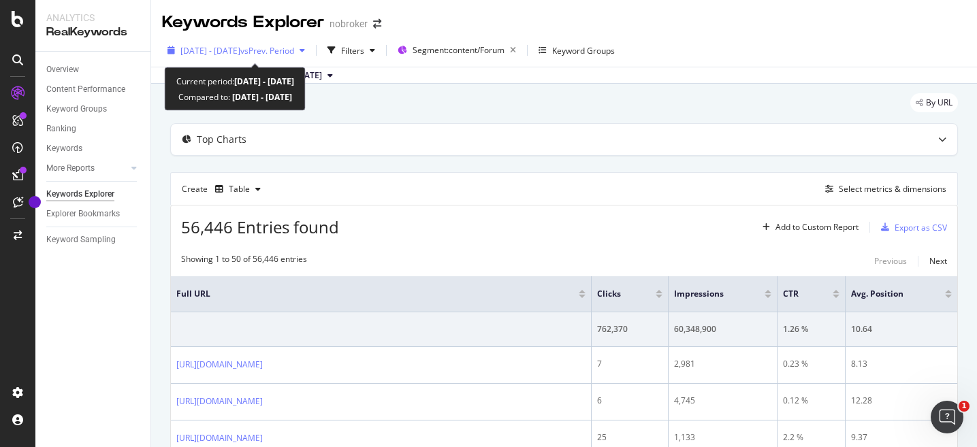
click at [305, 48] on icon "button" at bounding box center [302, 50] width 5 height 8
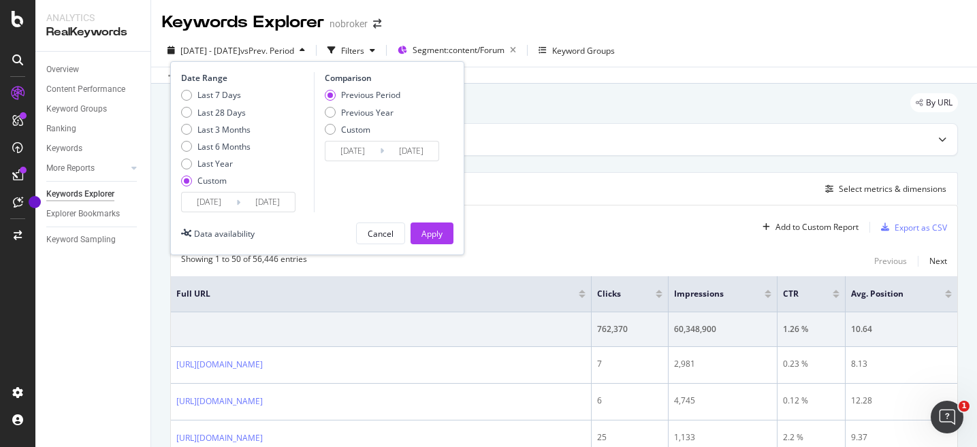
click at [221, 206] on input "[DATE]" at bounding box center [209, 202] width 54 height 19
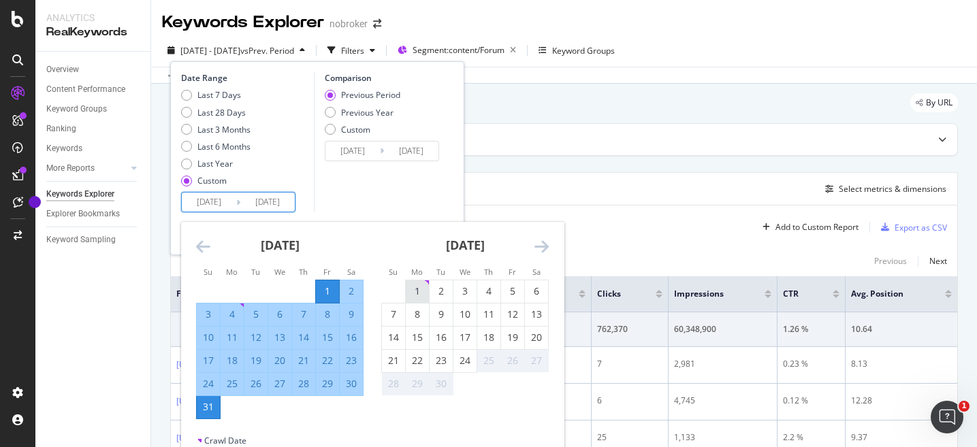
click at [406, 295] on div "1" at bounding box center [417, 292] width 23 height 14
type input "[DATE]"
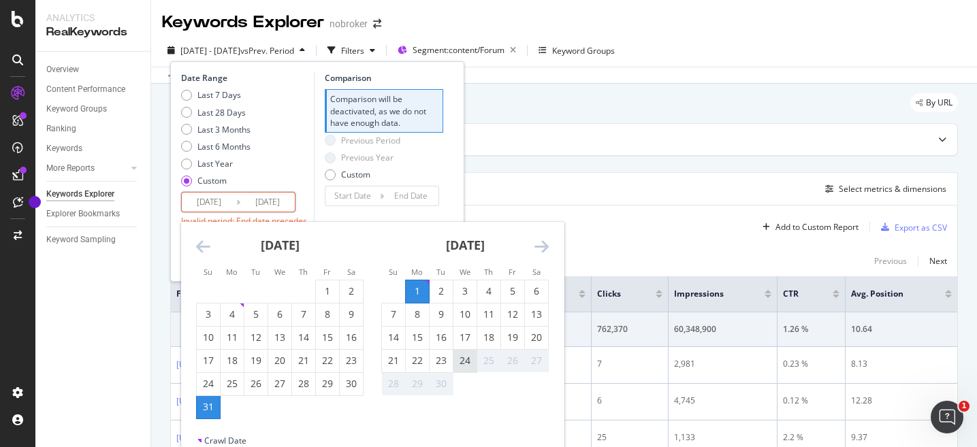
click at [466, 365] on div "24" at bounding box center [465, 361] width 23 height 14
type input "[DATE]"
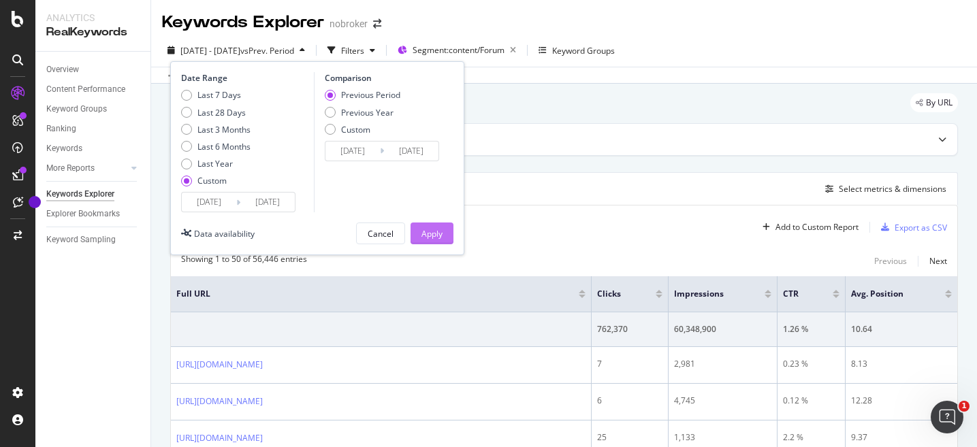
click at [447, 236] on button "Apply" at bounding box center [432, 234] width 43 height 22
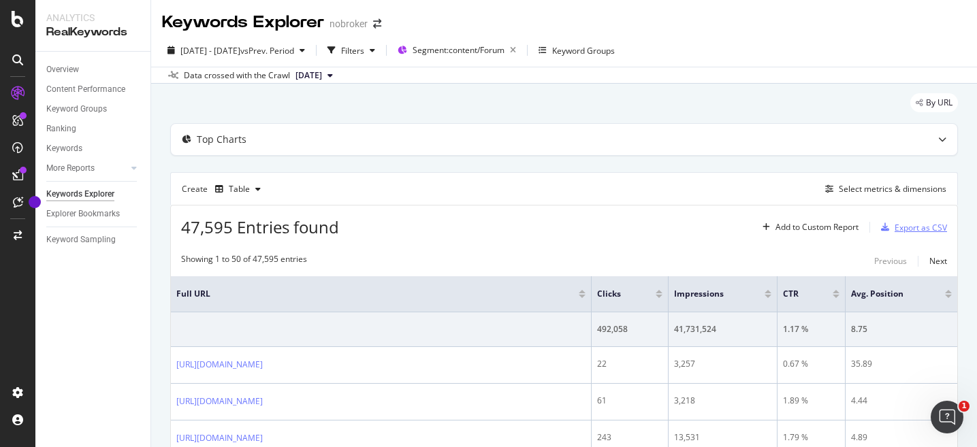
click at [904, 227] on div "Export as CSV" at bounding box center [921, 228] width 52 height 12
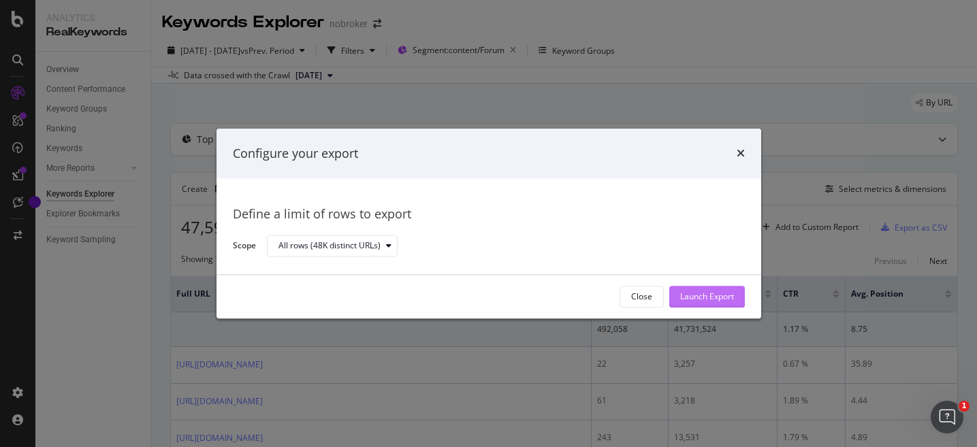
click at [711, 297] on div "Launch Export" at bounding box center [707, 297] width 54 height 12
